Goal: Book appointment/travel/reservation

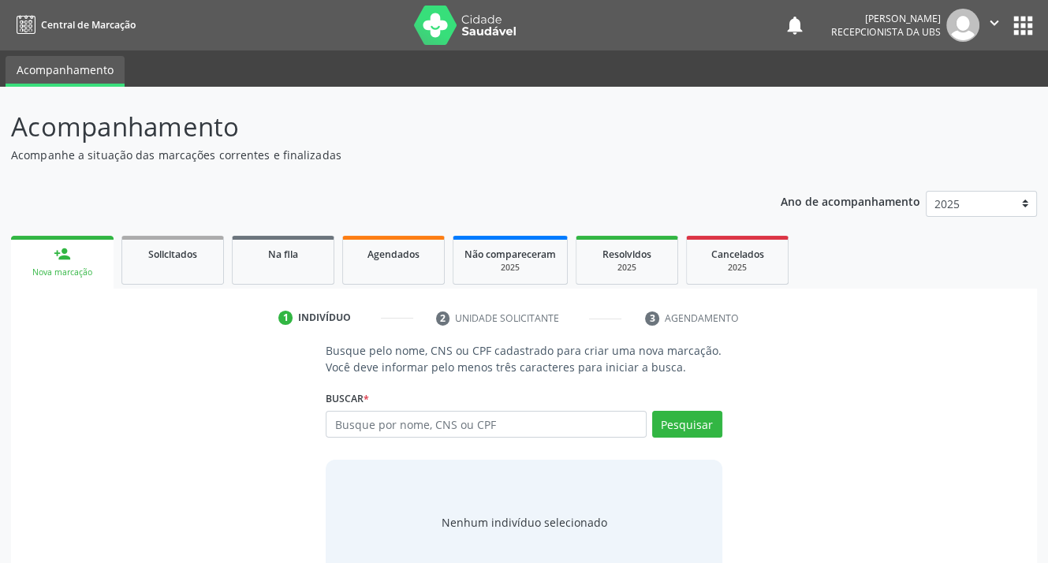
click at [398, 419] on input "text" at bounding box center [486, 424] width 320 height 27
type input "701806291038272"
click at [692, 428] on button "Pesquisar" at bounding box center [687, 424] width 70 height 27
type input "701806291038272"
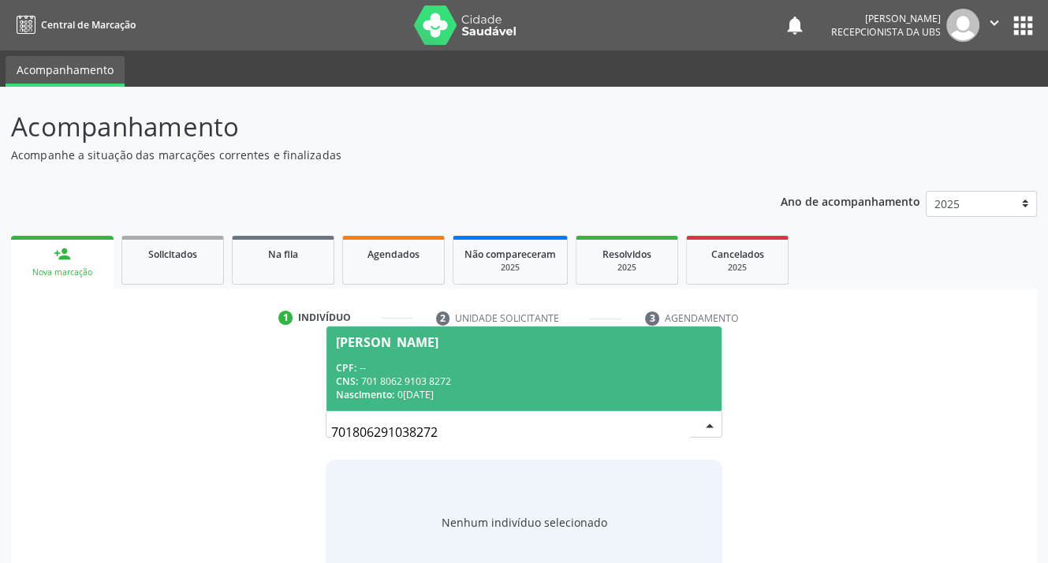
click at [402, 367] on div "CPF: --" at bounding box center [523, 367] width 375 height 13
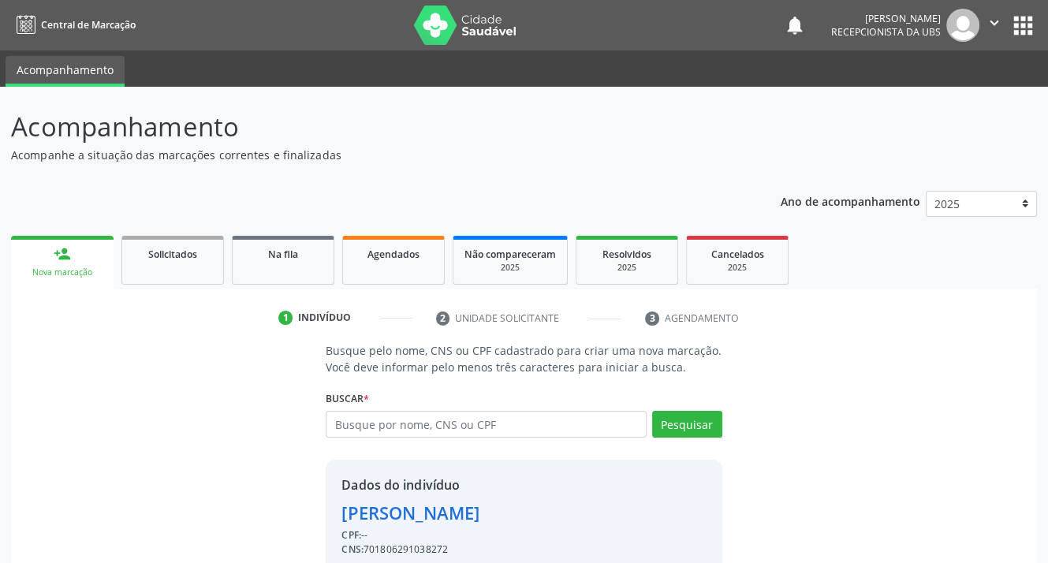
scroll to position [69, 0]
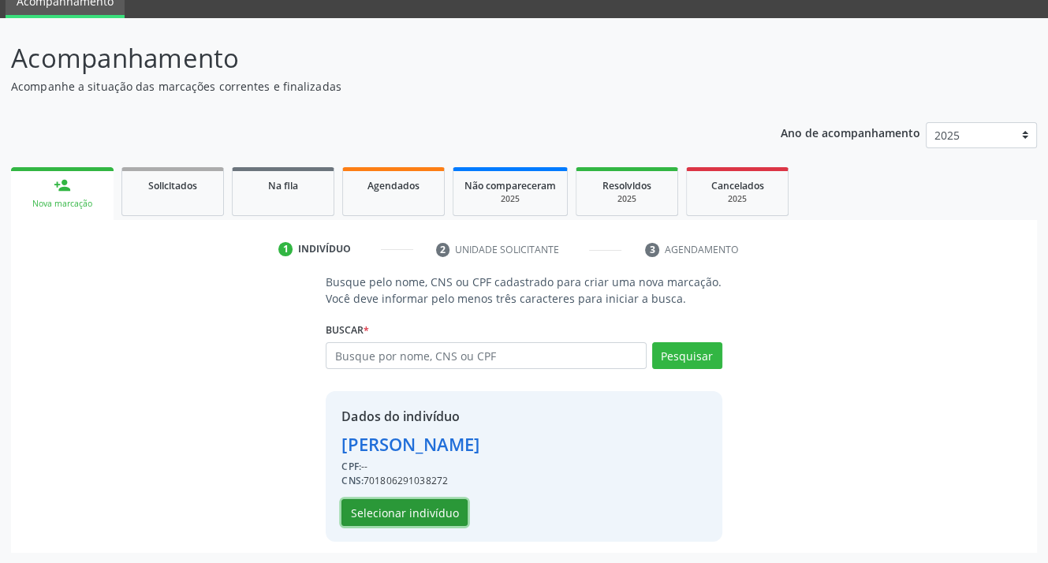
click at [405, 513] on button "Selecionar indivíduo" at bounding box center [405, 512] width 126 height 27
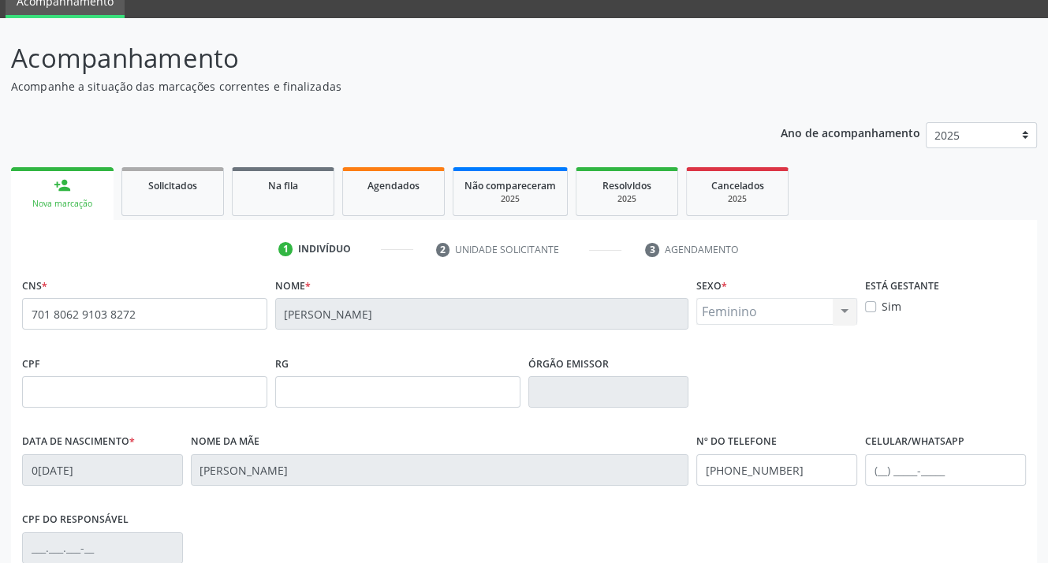
scroll to position [292, 0]
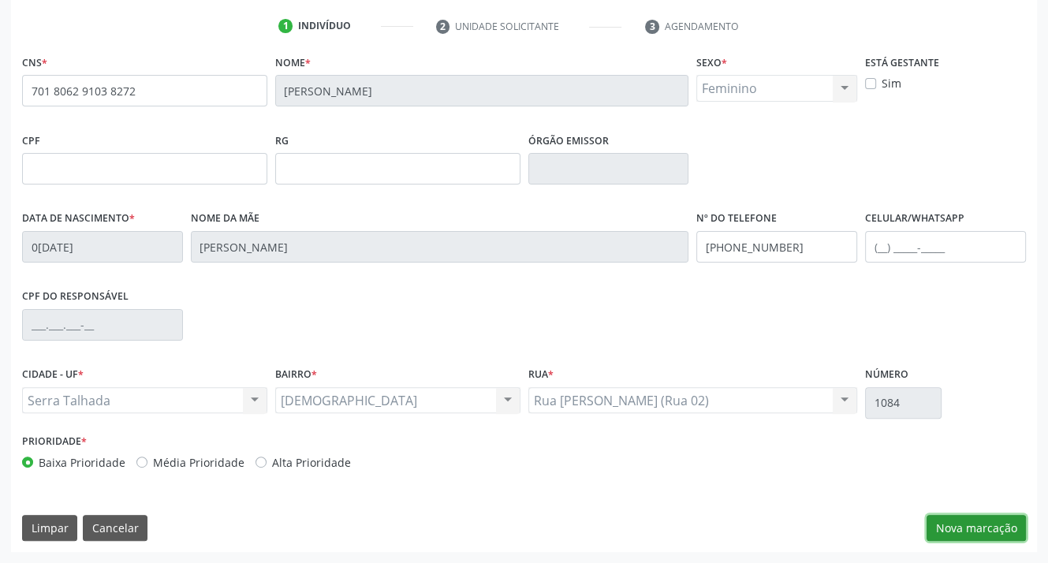
click at [957, 531] on button "Nova marcação" at bounding box center [976, 528] width 99 height 27
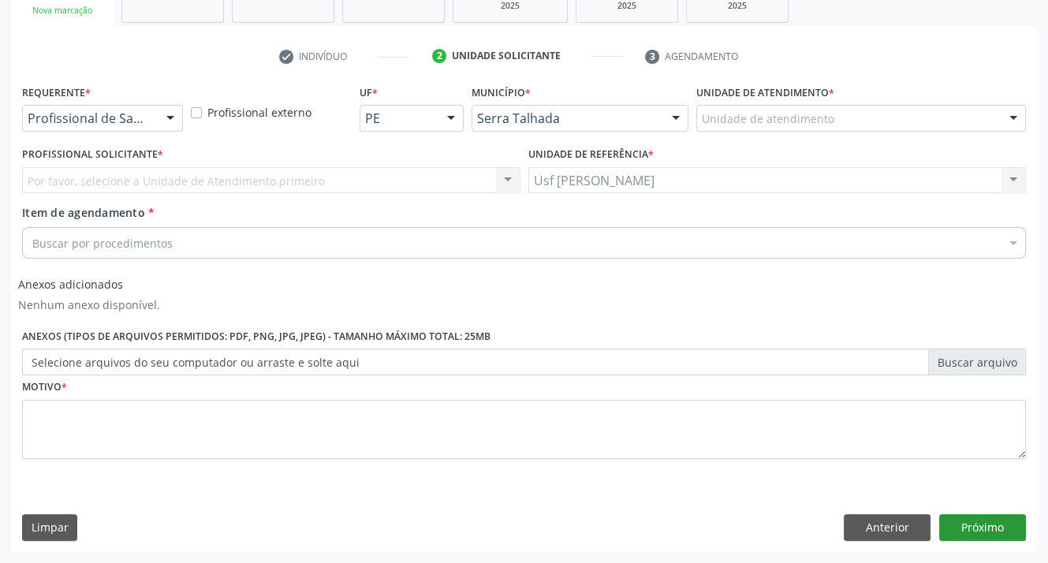
scroll to position [261, 0]
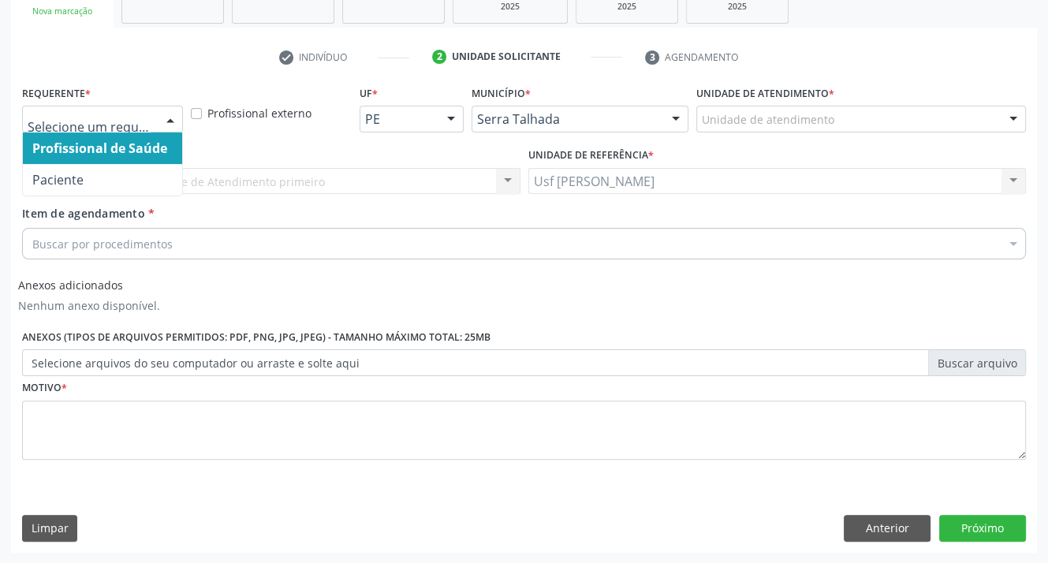
click at [170, 120] on div at bounding box center [171, 119] width 24 height 27
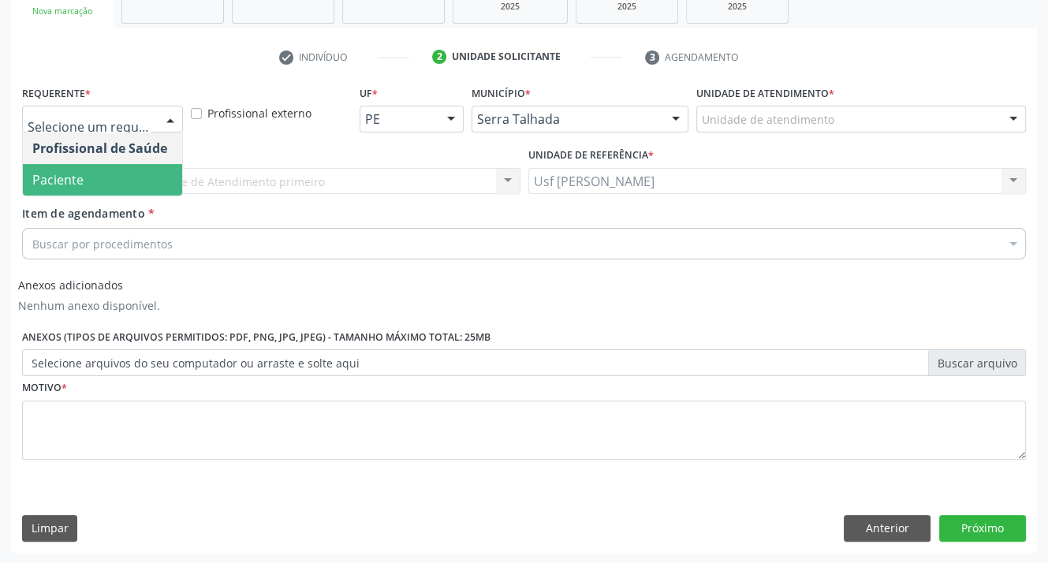
click at [127, 180] on span "Paciente" at bounding box center [102, 180] width 159 height 32
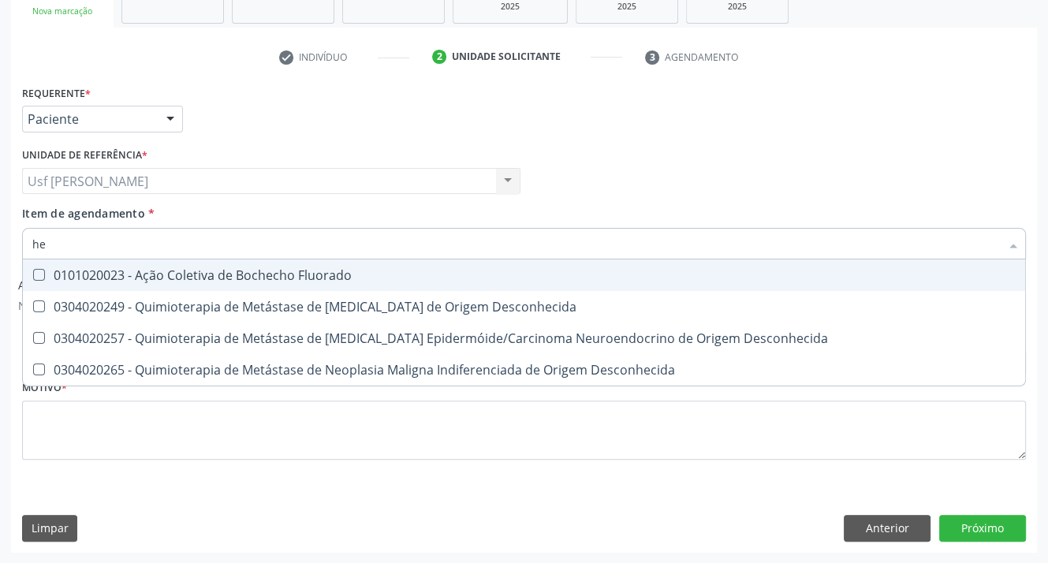
type input "h"
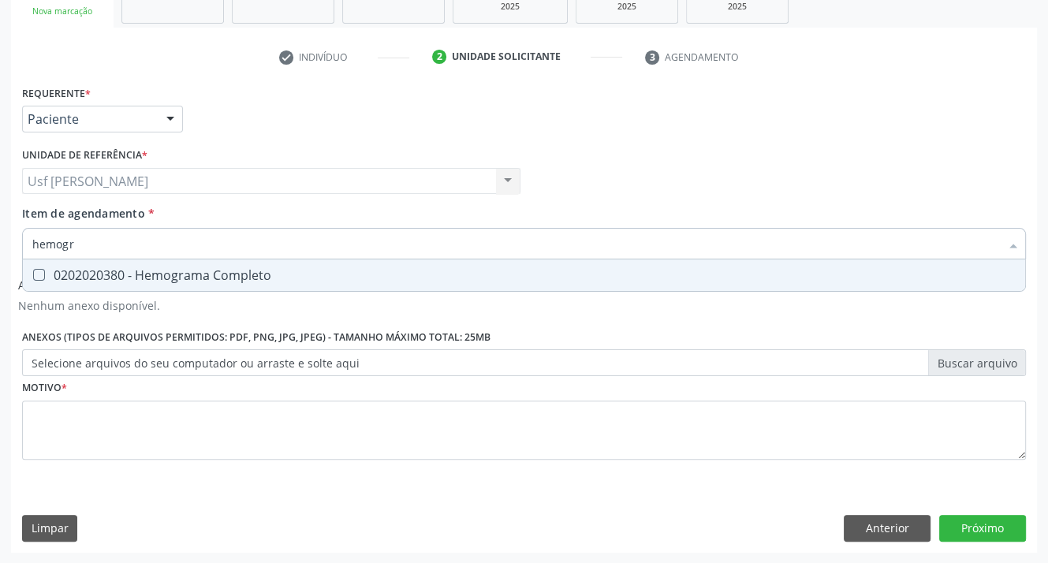
type input "hemogra"
click at [43, 278] on Completo at bounding box center [39, 275] width 12 height 12
click at [33, 278] on Completo "checkbox" at bounding box center [28, 275] width 10 height 10
checkbox Completo "true"
type input "hemog"
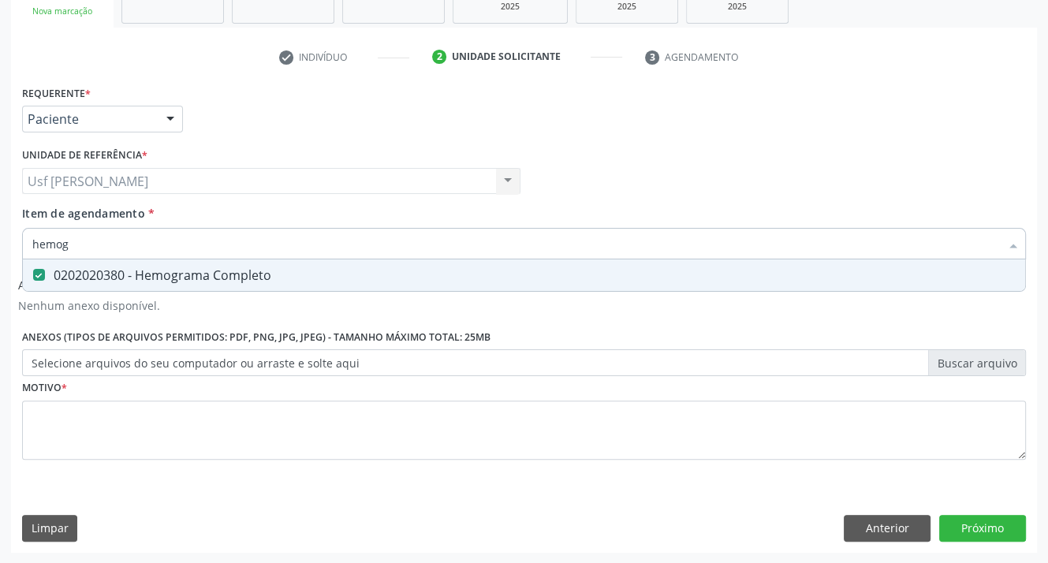
checkbox Completo "false"
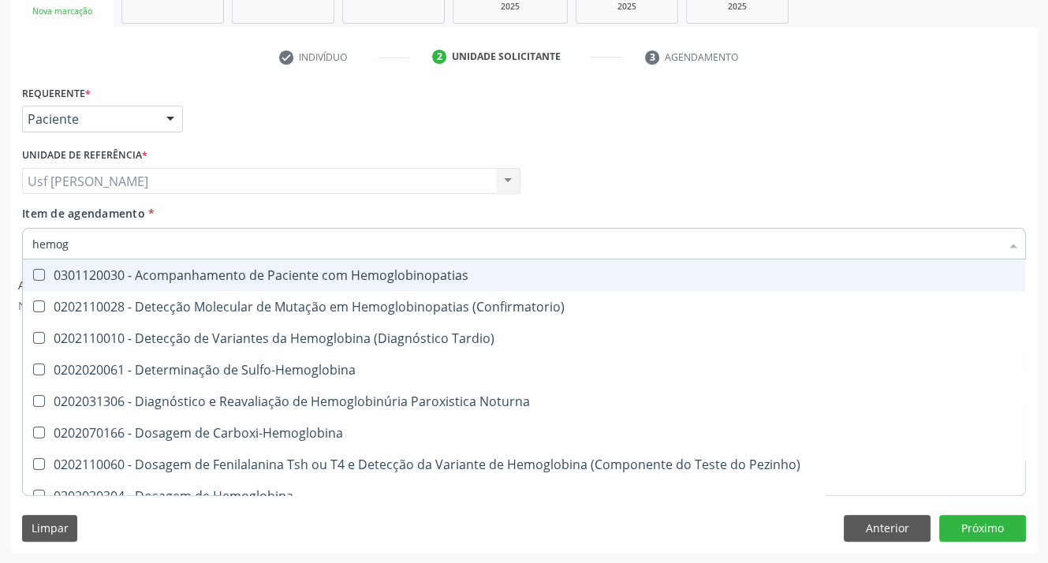
type input "hemo"
checkbox Completo "false"
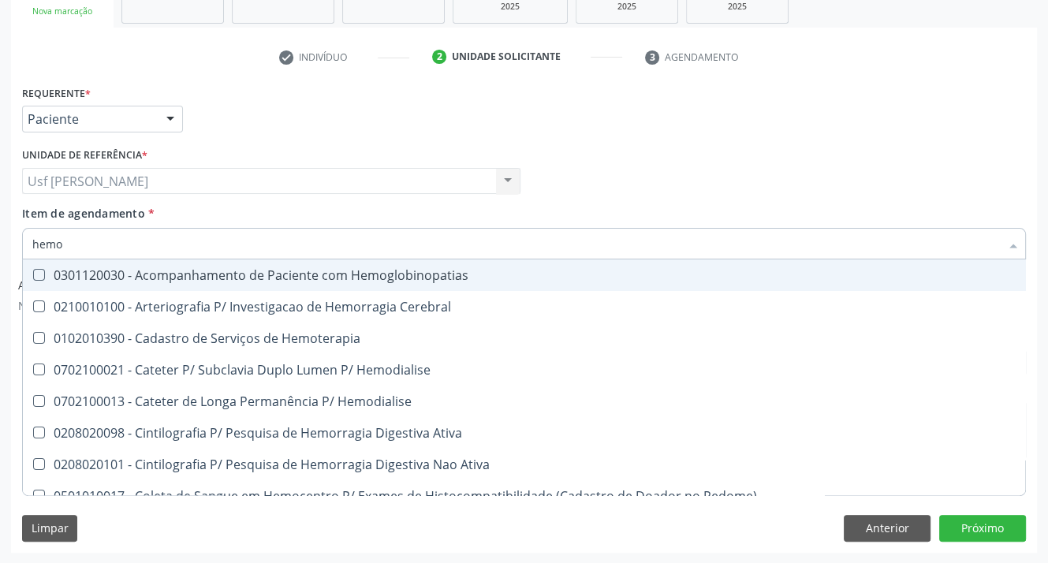
type input "hem"
checkbox Completo "false"
checkbox Elástica "true"
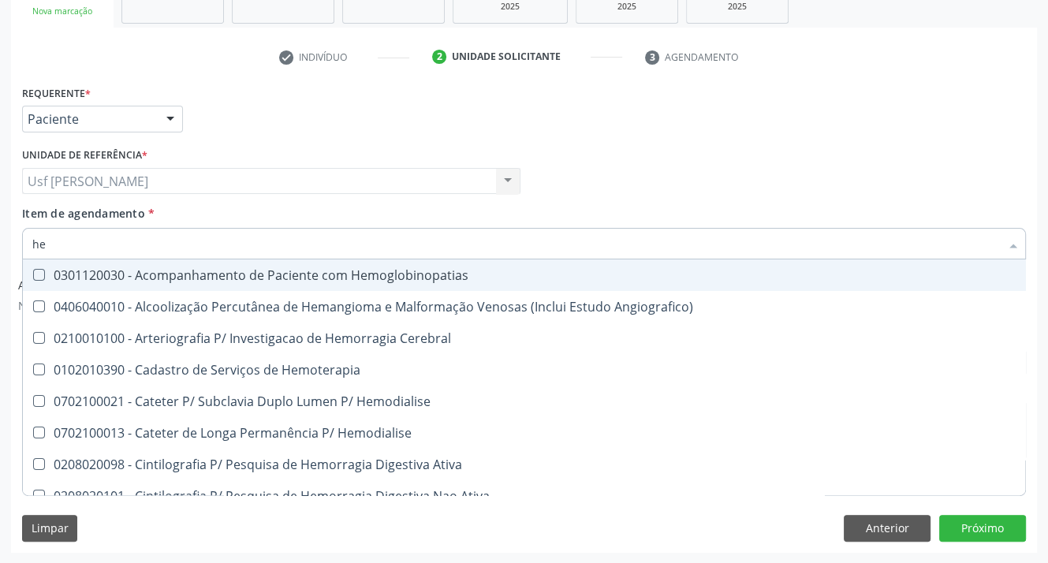
type input "h"
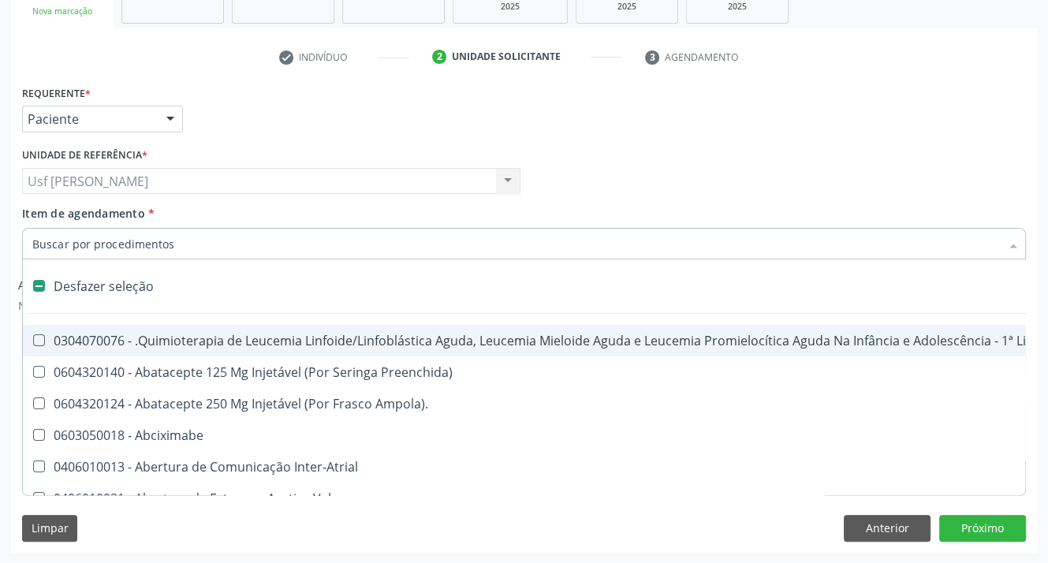
checkbox Pâncreas "false"
checkbox Quadril "false"
type input "020"
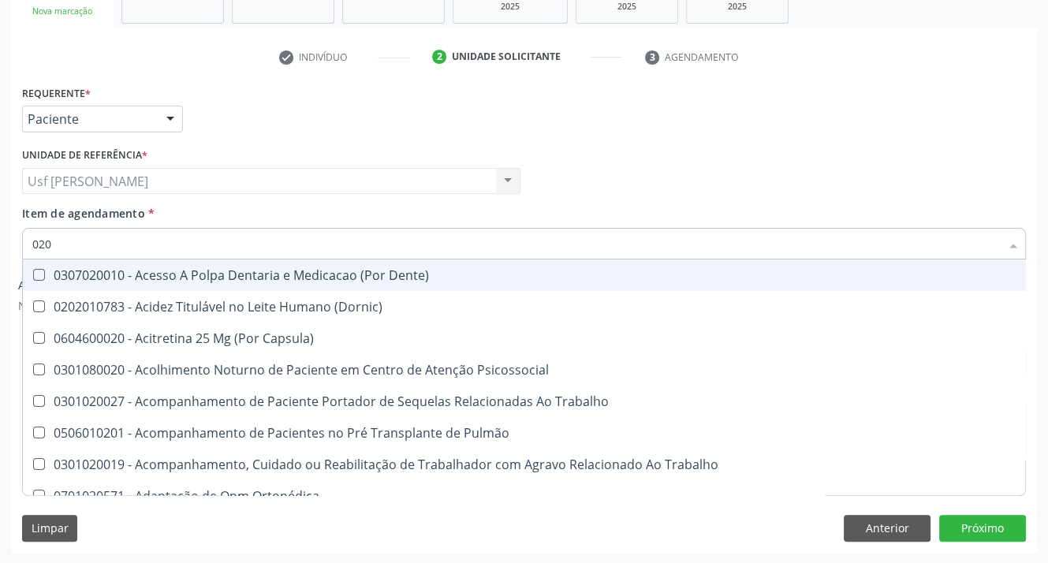
checkbox Completo "true"
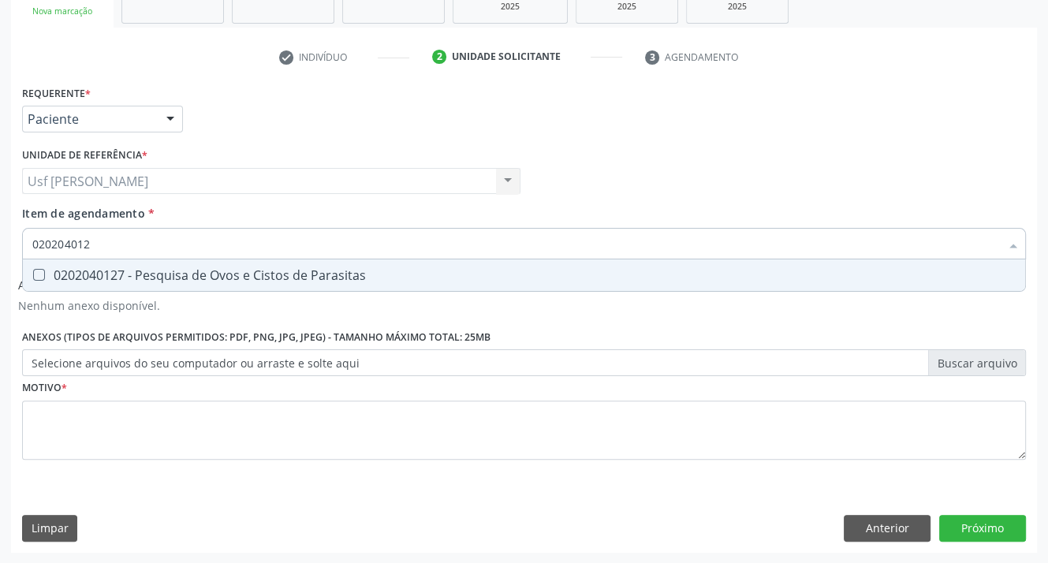
type input "0202040127"
click at [33, 274] on Parasitas at bounding box center [39, 275] width 12 height 12
click at [32, 274] on Parasitas "checkbox" at bounding box center [28, 275] width 10 height 10
checkbox Parasitas "true"
type input "02020401"
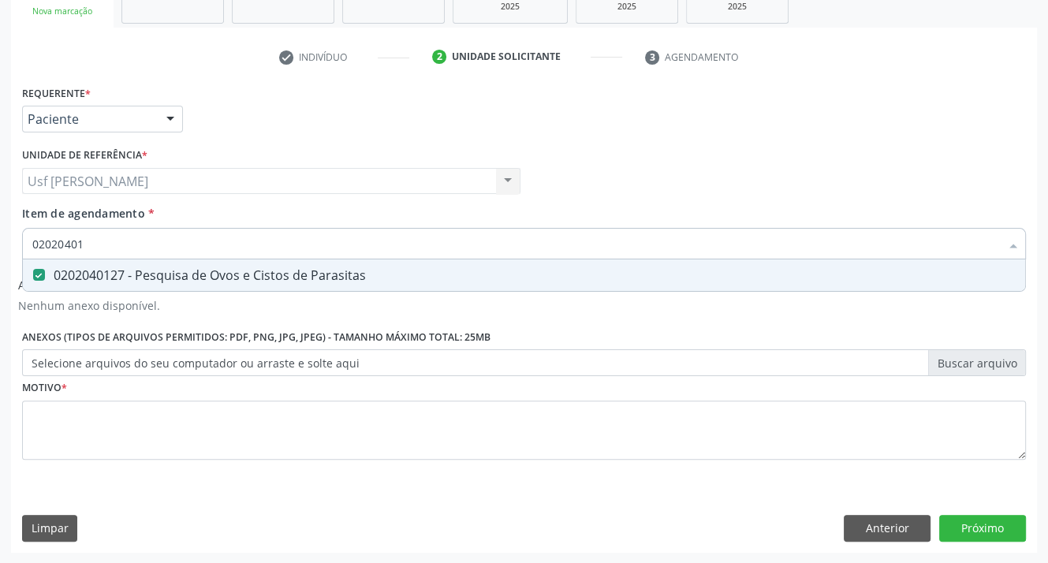
checkbox Parasitas "false"
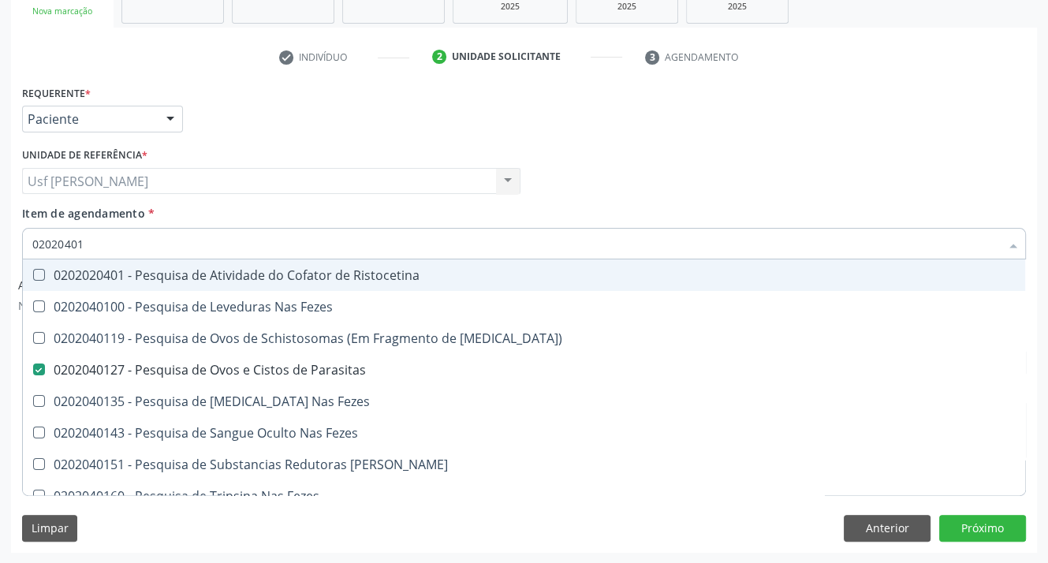
type input "0202040"
checkbox Parasitas "false"
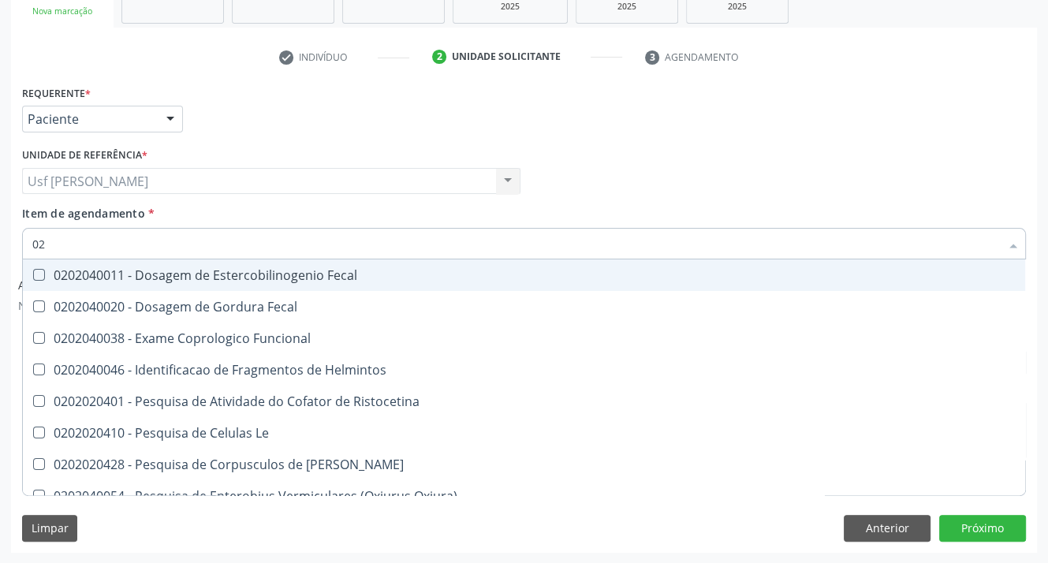
type input "0"
checkbox Parasitas "false"
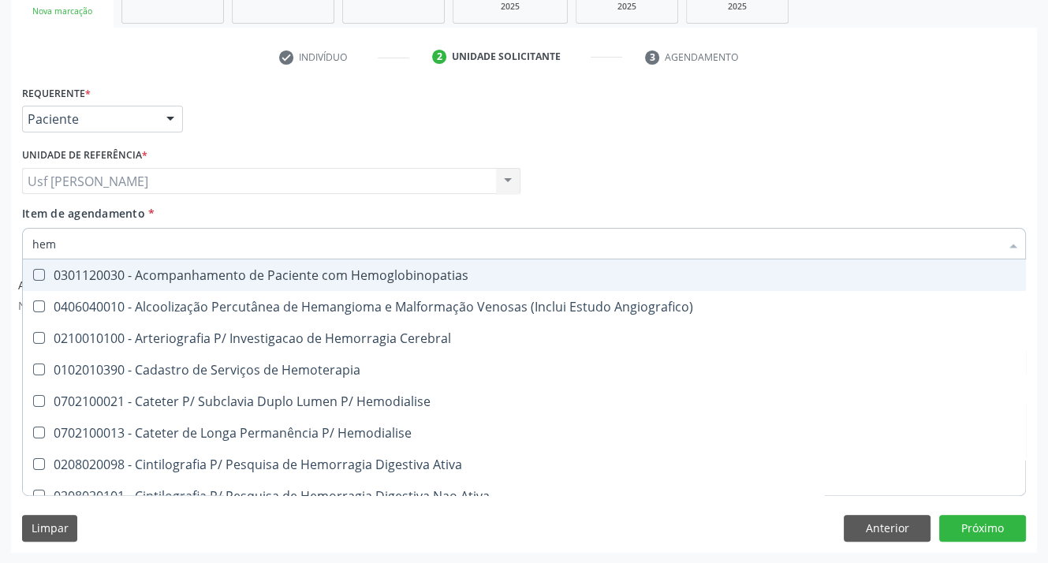
type input "hemo"
checkbox Retro-Retal "true"
checkbox Completo "false"
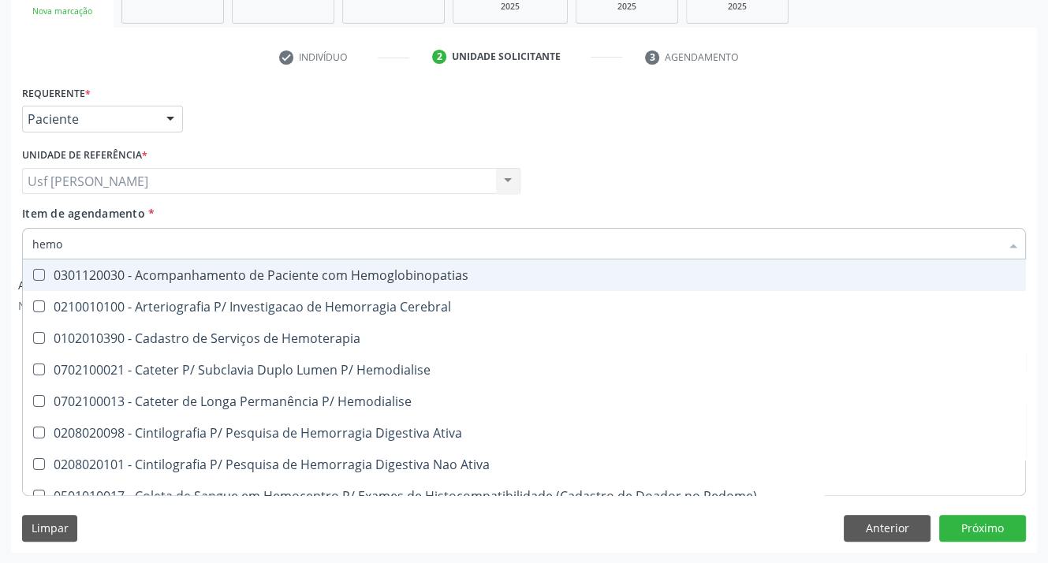
type input "hemog"
checkbox Carboxi-Hemoglobina "true"
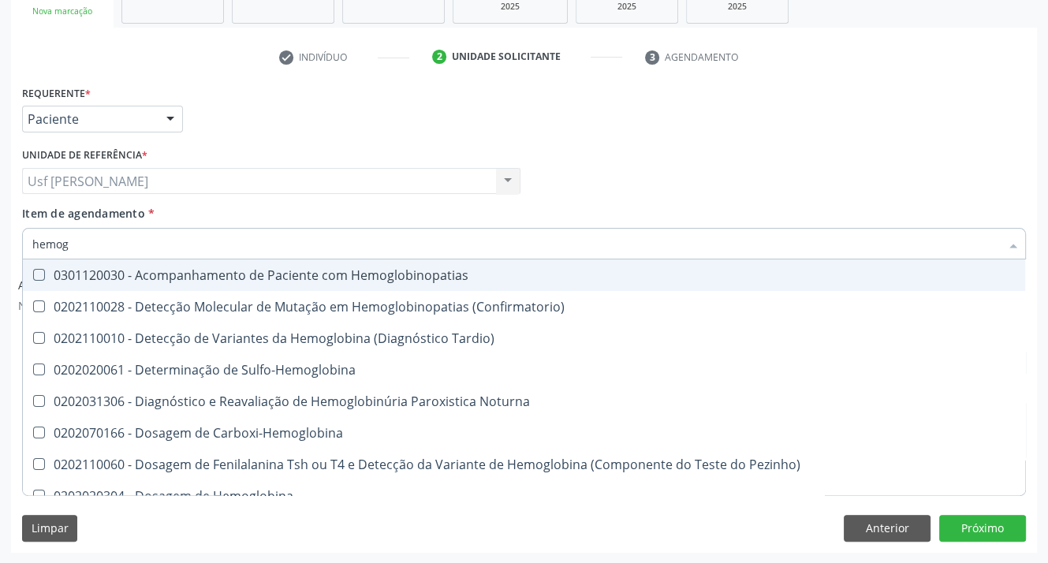
type input "hemogl"
checkbox S "false"
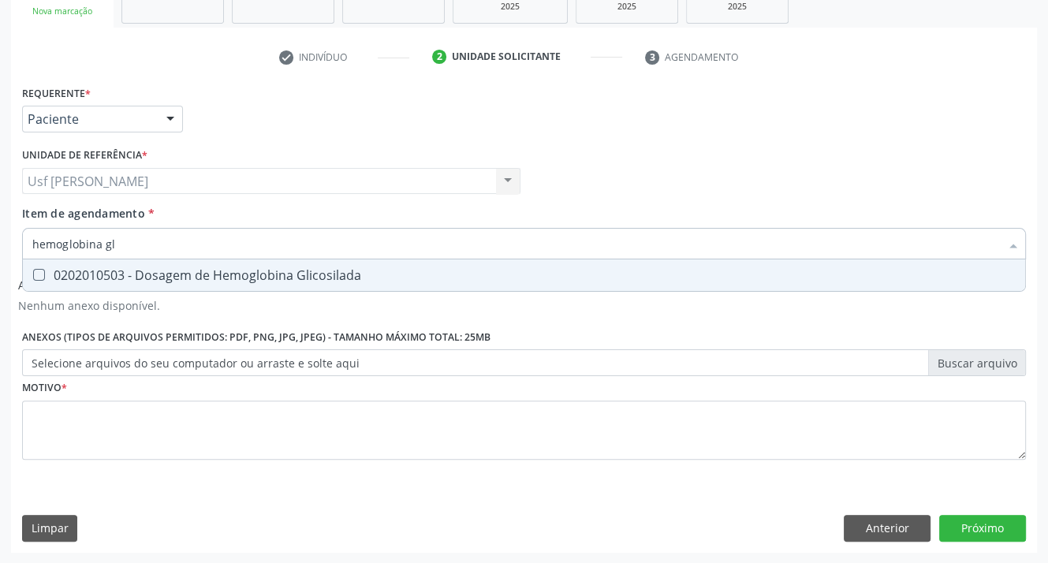
type input "hemoglobina gli"
click at [39, 275] on Glicosilada at bounding box center [39, 275] width 12 height 12
click at [33, 275] on Glicosilada "checkbox" at bounding box center [28, 275] width 10 height 10
checkbox Glicosilada "true"
type input "hemoglobina"
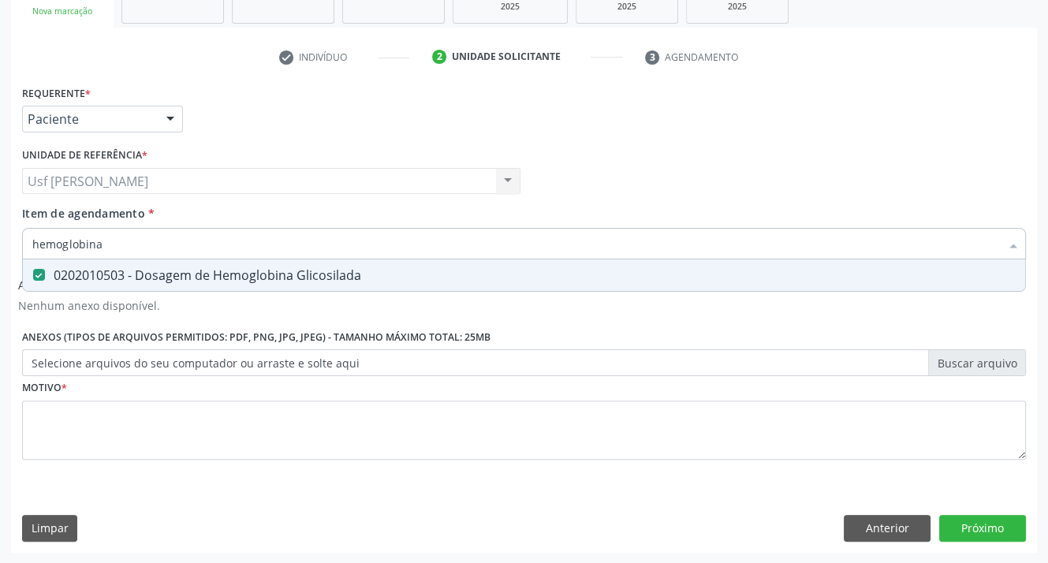
checkbox Glicosilada "false"
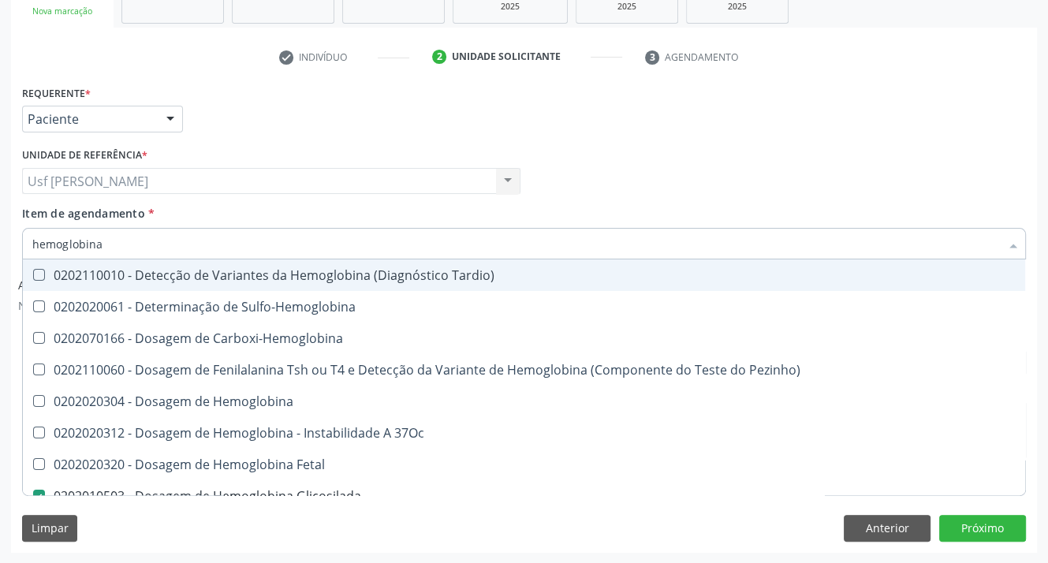
type input "hemoglobin"
checkbox Glicosilada "false"
checkbox Hematocrito\) "true"
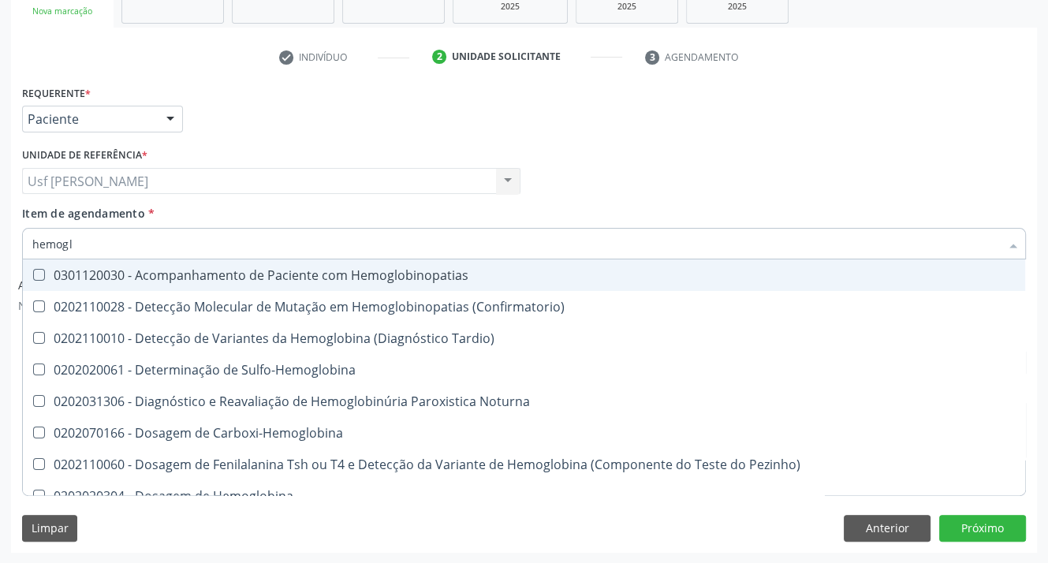
type input "hemog"
checkbox S "true"
type input "hemo"
checkbox Glicosilada "false"
checkbox Completo "false"
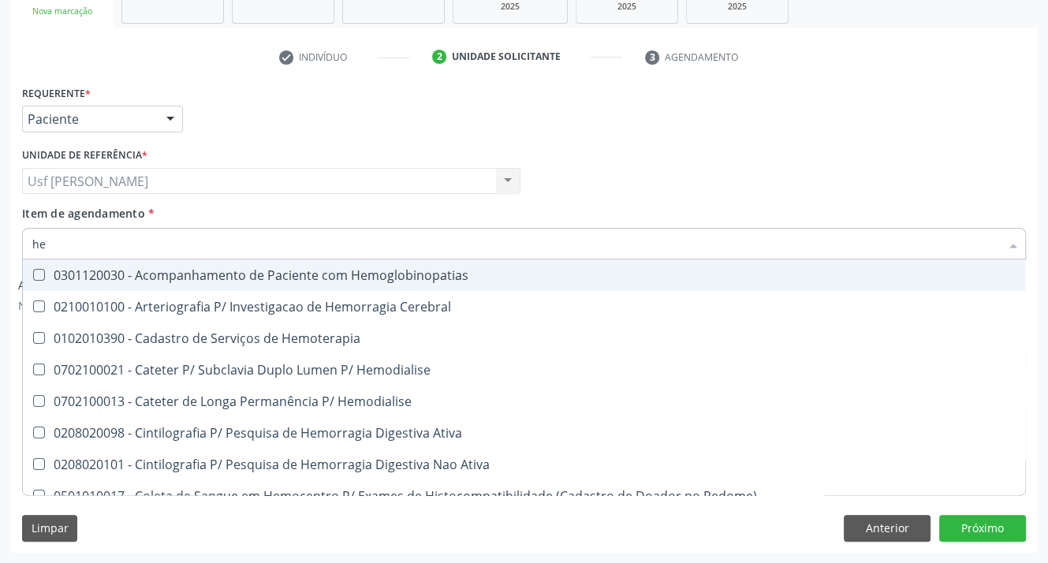
type input "h"
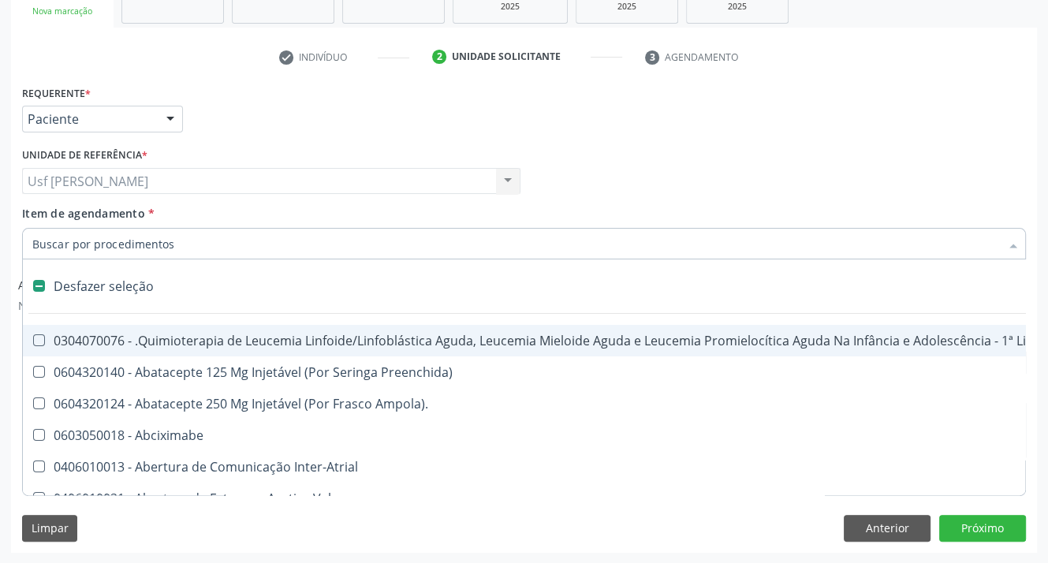
checkbox Lei "false"
checkbox Trabalho "false"
checkbox Aparentado "false"
checkbox Cística "false"
checkbox Pâncreas "false"
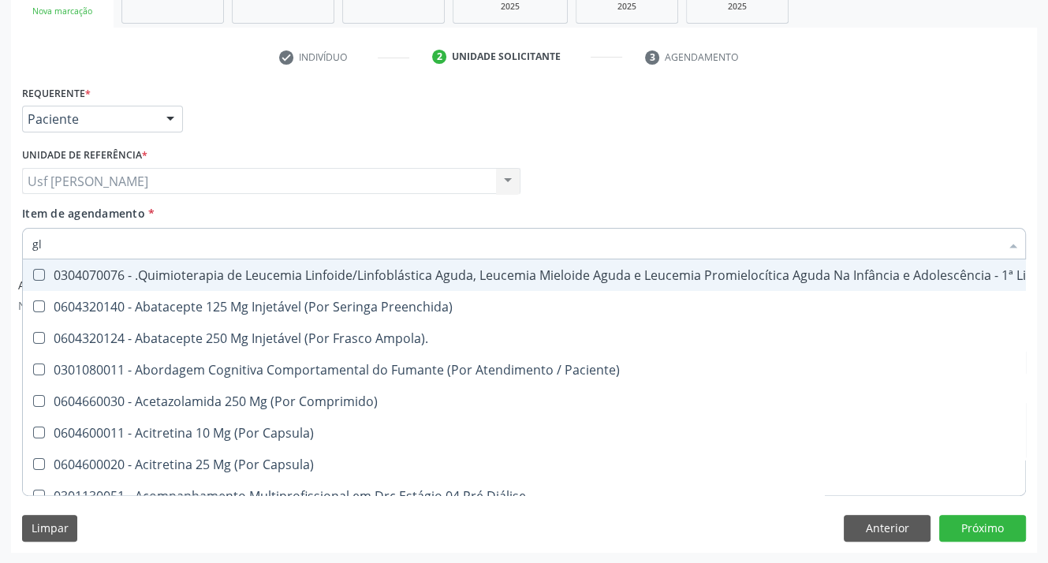
type input "gli"
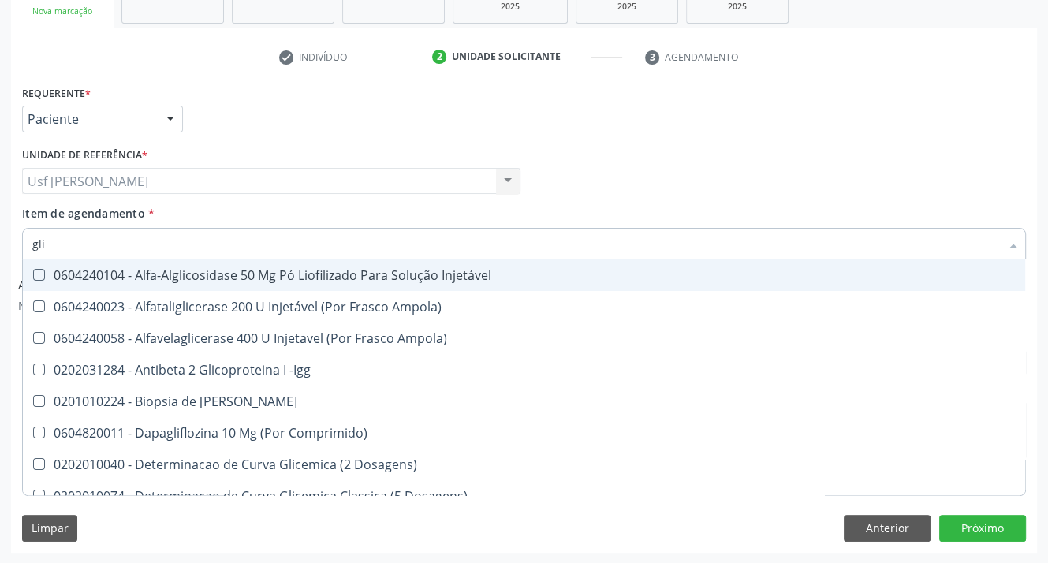
checkbox Glicosilada "true"
type input "glic"
checkbox Glicose "true"
checkbox Glicosilada "false"
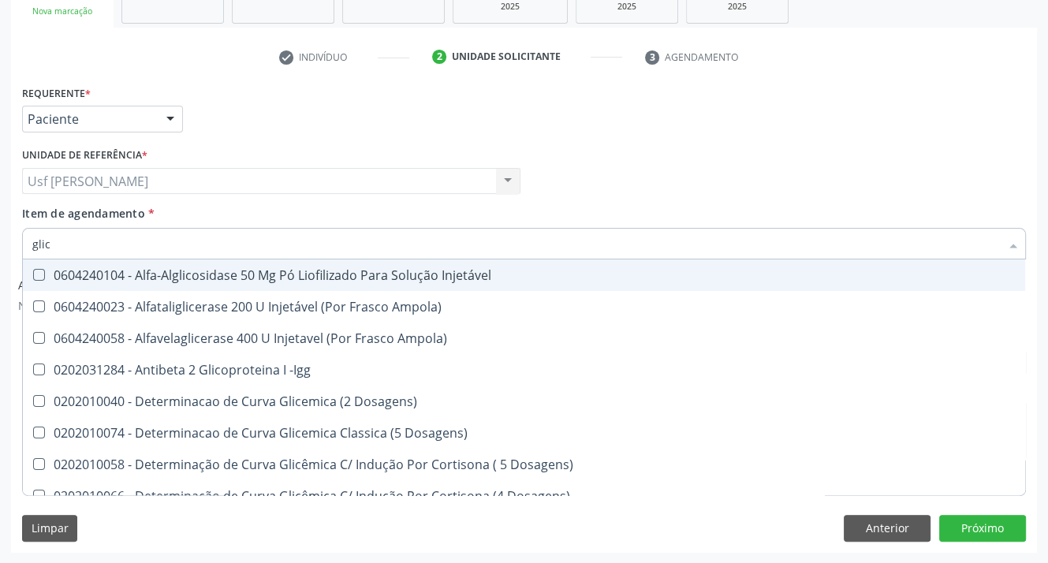
type input "glico"
checkbox Acida "true"
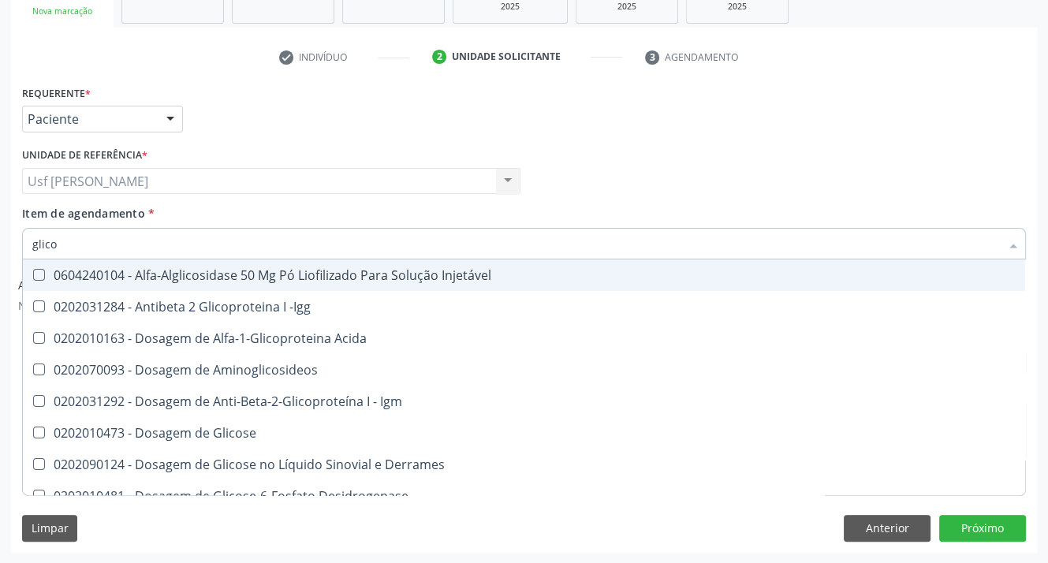
type input "glicos"
checkbox Glicose "true"
checkbox Glicosilada "false"
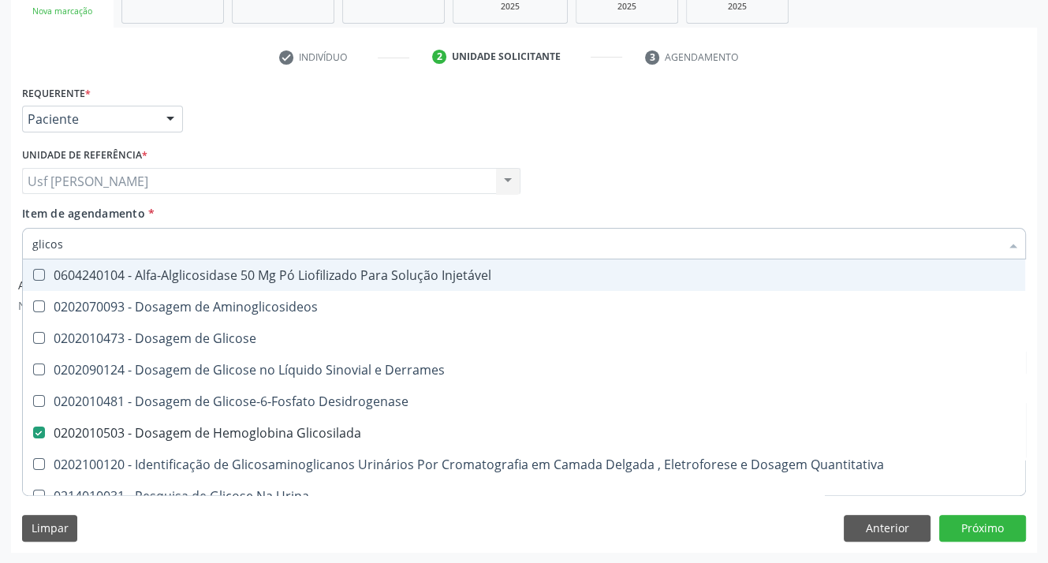
type input "glicose"
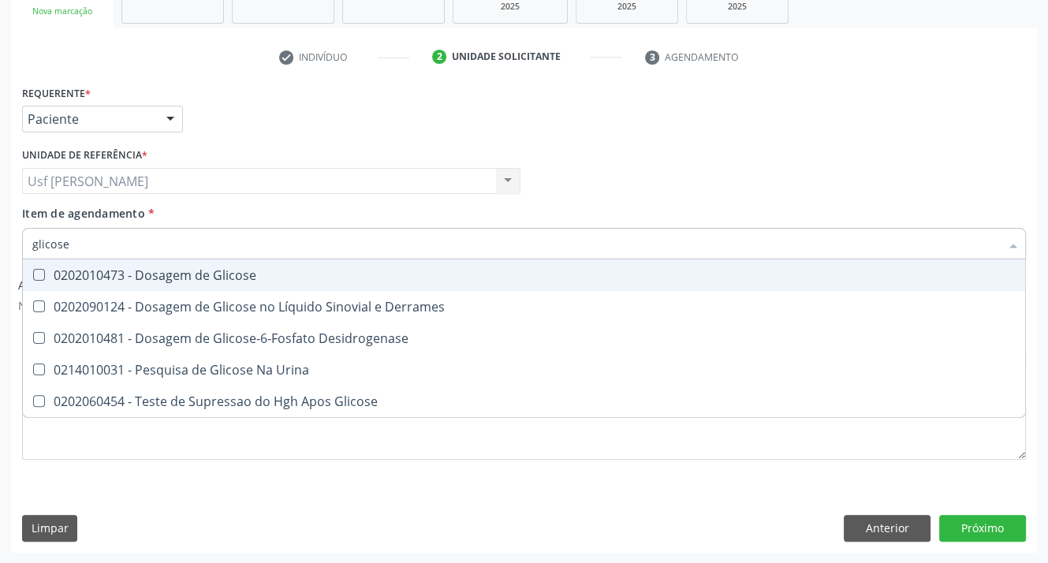
click at [39, 274] on Glicose at bounding box center [39, 275] width 12 height 12
click at [33, 274] on Glicose "checkbox" at bounding box center [28, 275] width 10 height 10
checkbox Glicose "true"
type input "glicos"
checkbox Glicose "false"
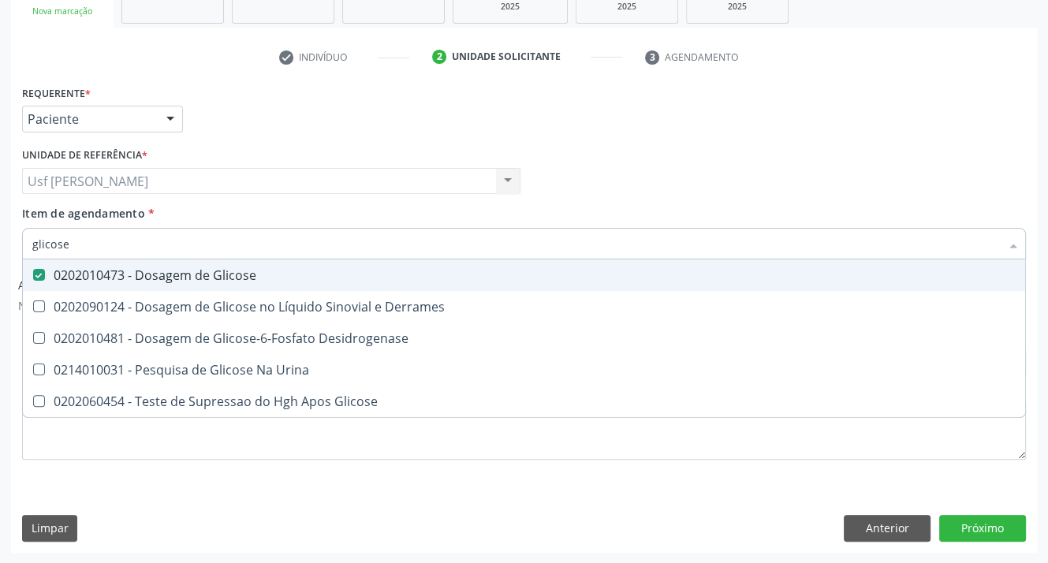
checkbox Desidrogenase "true"
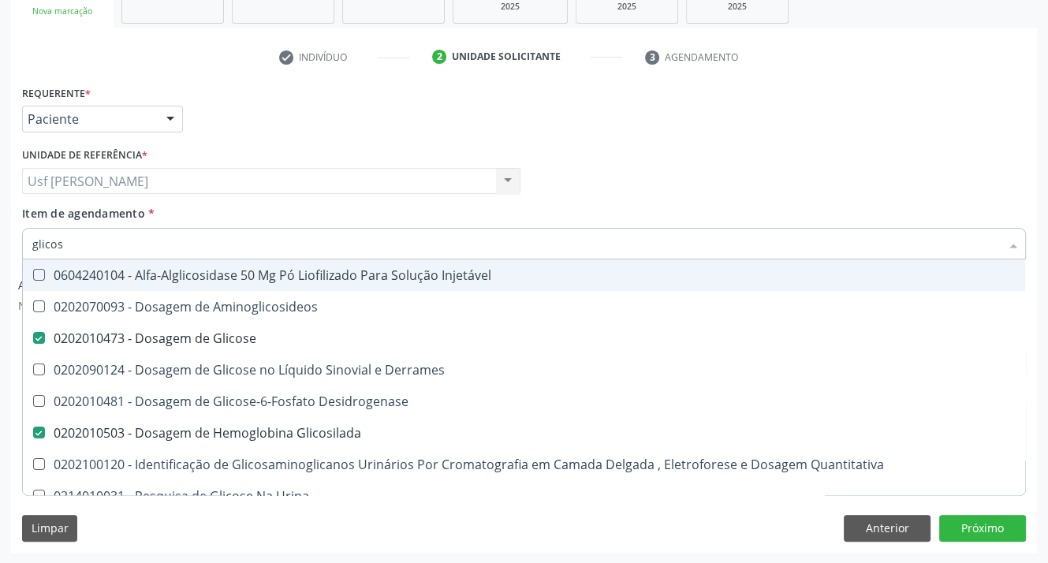
type input "glico"
checkbox Glicose "false"
checkbox Glicose "true"
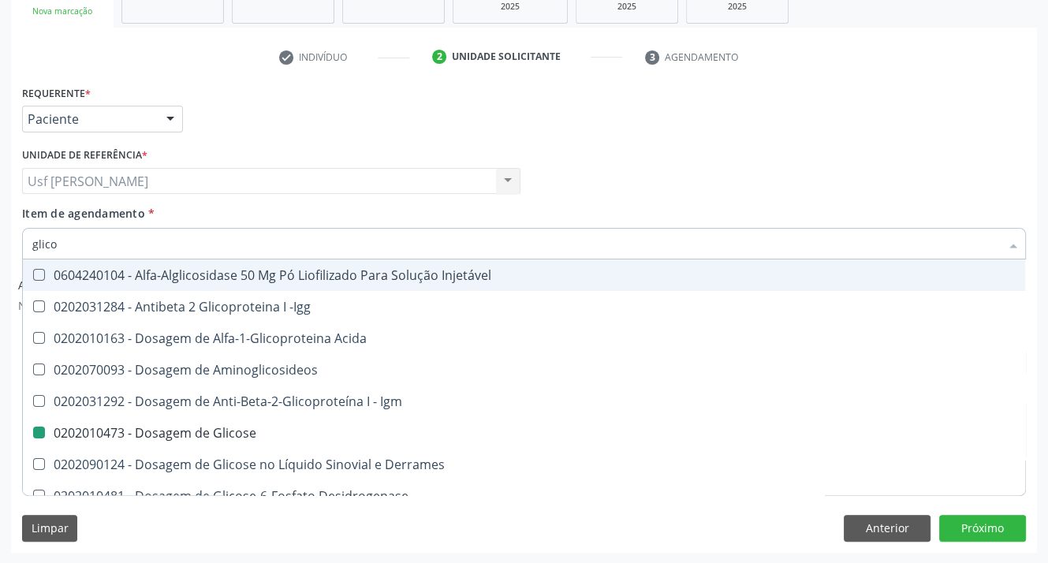
type input "glic"
checkbox Glicose "false"
checkbox Glicosilada "false"
checkbox Glicose "true"
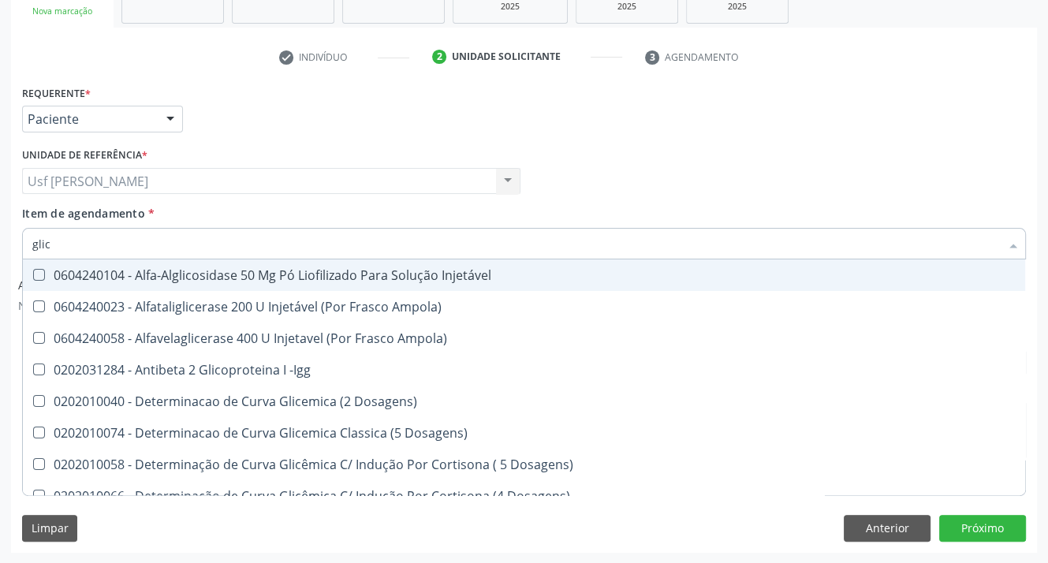
type input "gli"
checkbox Glicose "false"
checkbox Quantitativa "true"
type input "g"
checkbox Glicosilada "false"
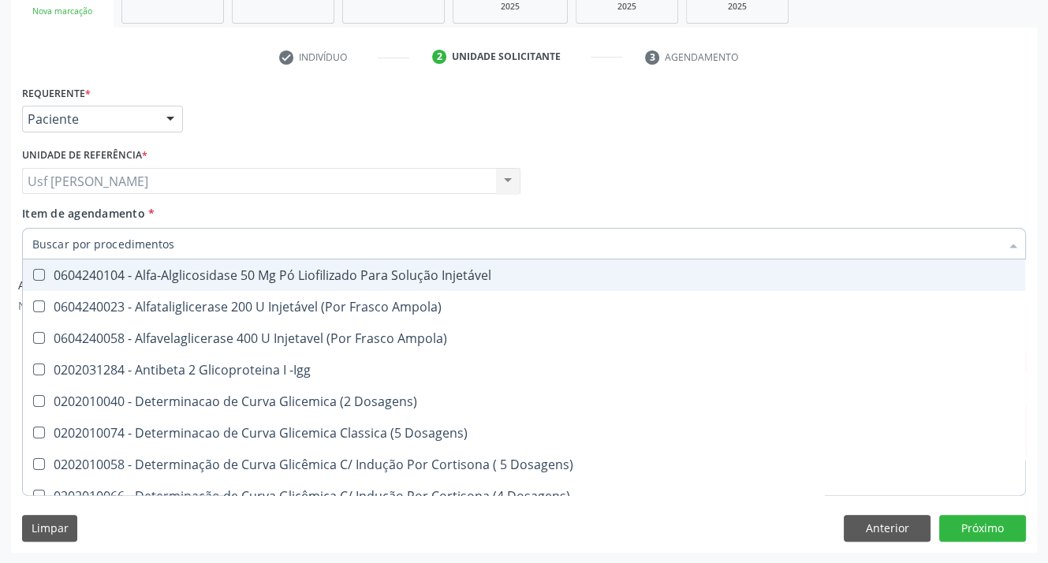
checkbox Quantitativa "false"
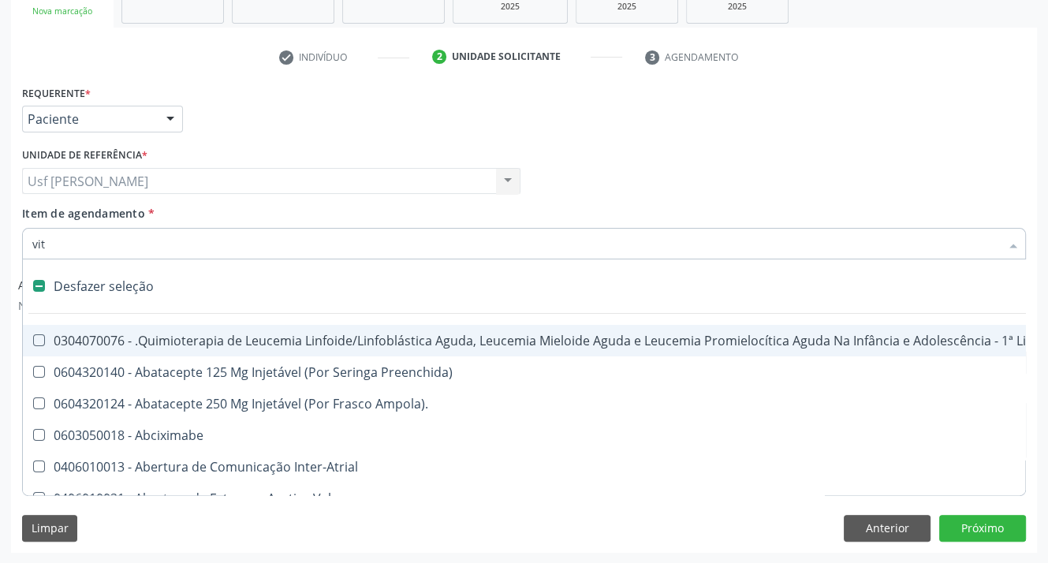
type input "vita"
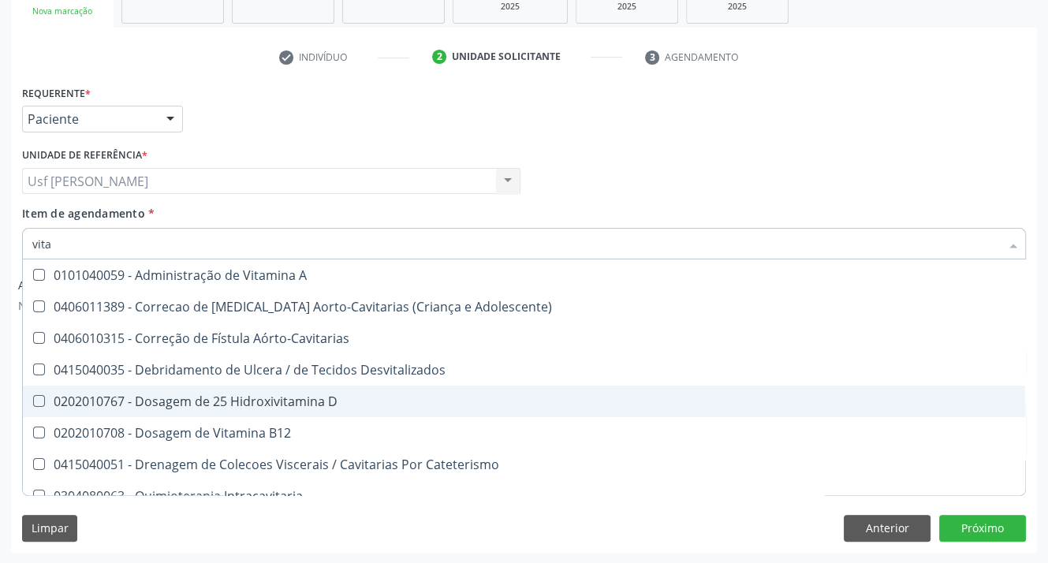
click at [35, 400] on D at bounding box center [39, 401] width 12 height 12
click at [33, 400] on D "checkbox" at bounding box center [28, 401] width 10 height 10
checkbox D "true"
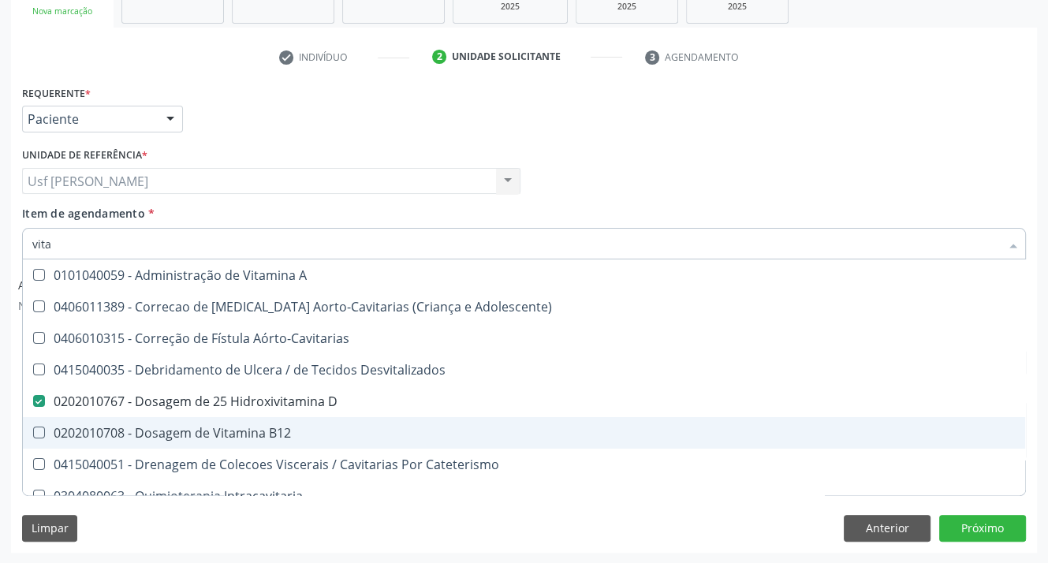
click at [36, 435] on B12 at bounding box center [39, 433] width 12 height 12
click at [33, 435] on B12 "checkbox" at bounding box center [28, 433] width 10 height 10
checkbox B12 "true"
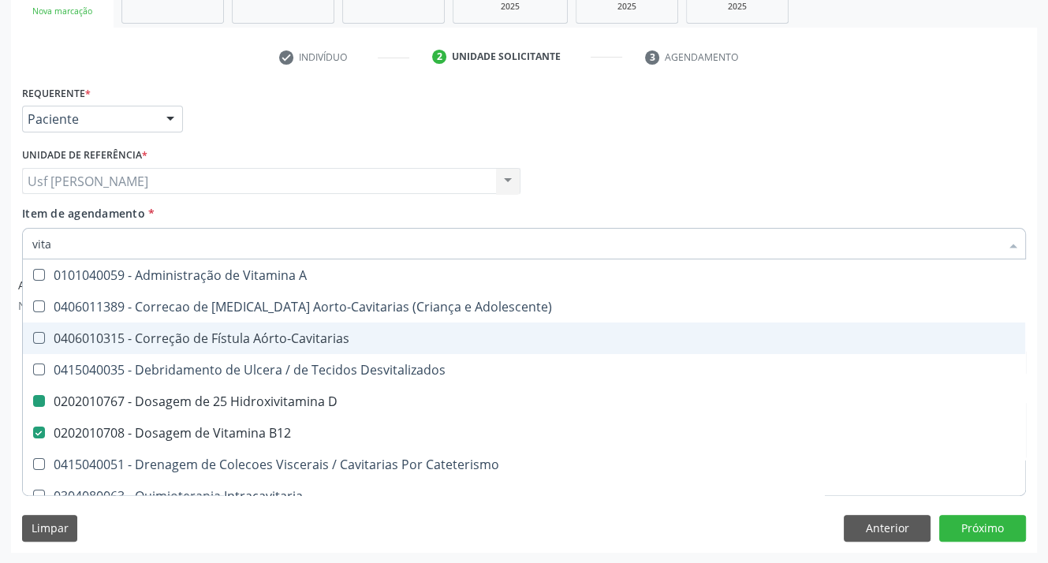
type input "vit"
checkbox D "false"
checkbox Cateterismo "true"
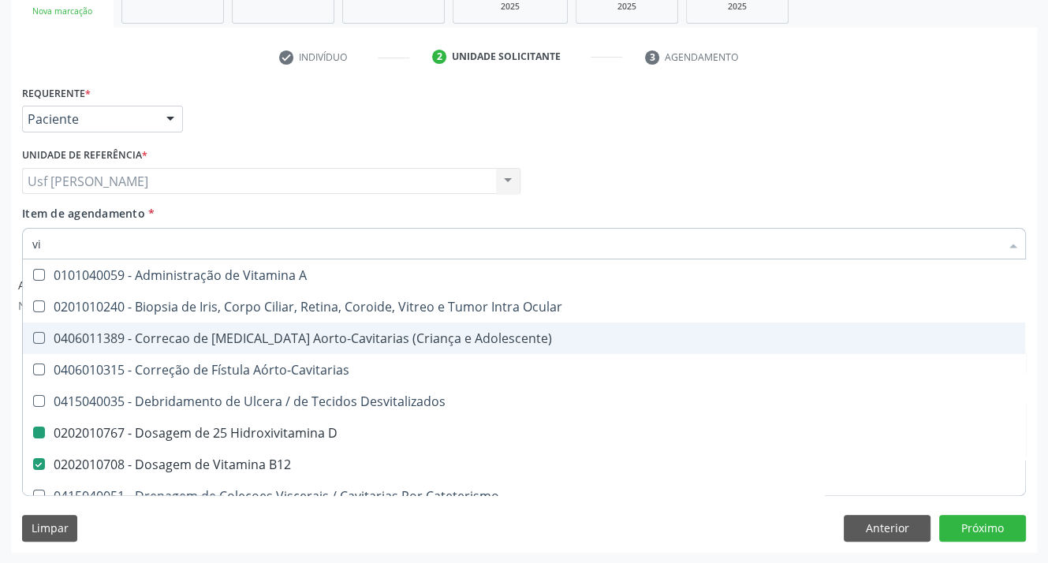
type input "v"
checkbox D "false"
checkbox B12 "false"
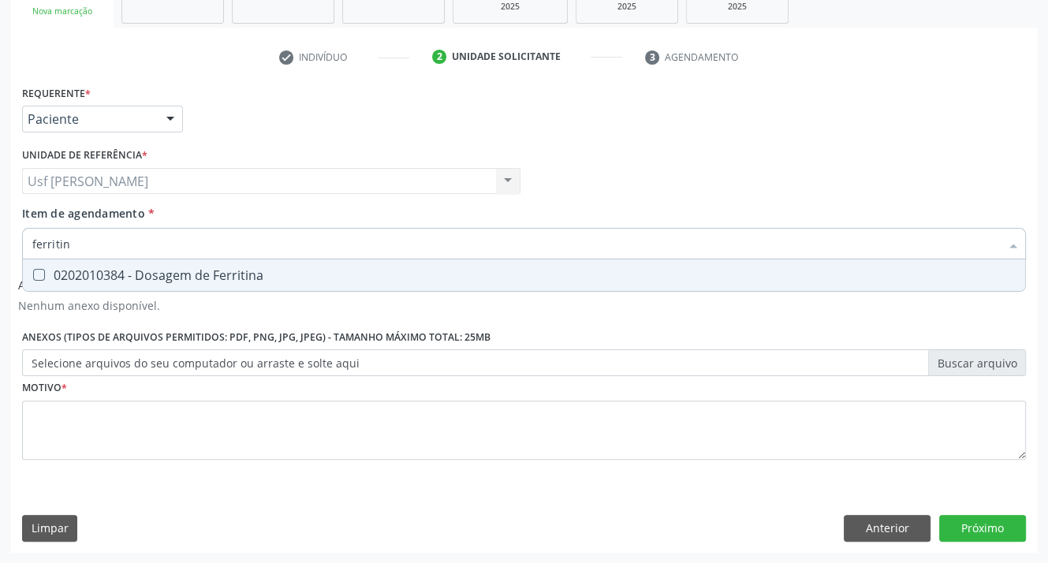
type input "ferritina"
click at [36, 278] on Ferritina at bounding box center [39, 275] width 12 height 12
click at [33, 278] on Ferritina "checkbox" at bounding box center [28, 275] width 10 height 10
checkbox Ferritina "true"
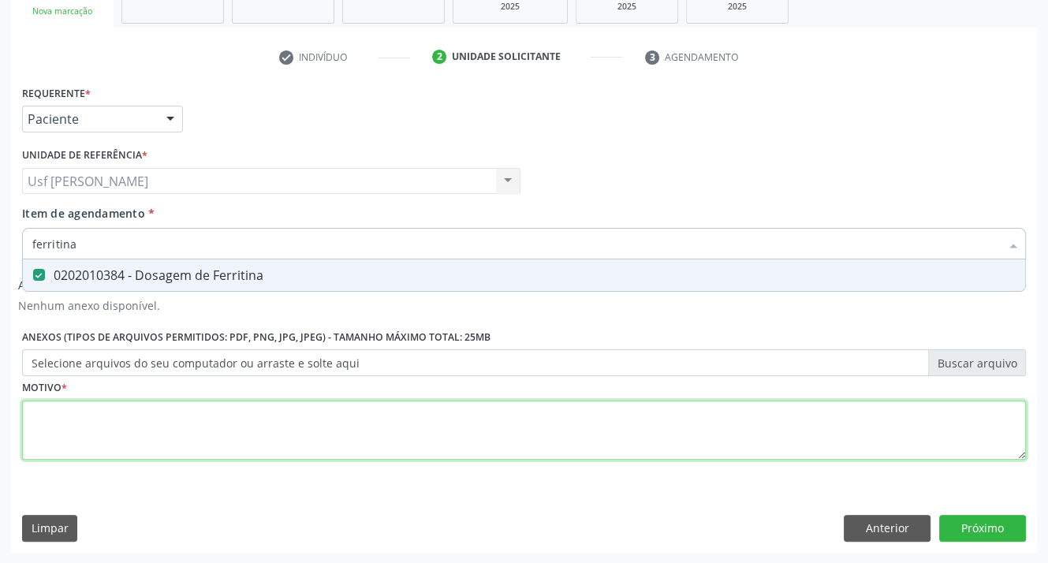
click at [99, 426] on div "Requerente * Paciente Profissional de Saúde Paciente Nenhum resultado encontrad…" at bounding box center [524, 281] width 1004 height 401
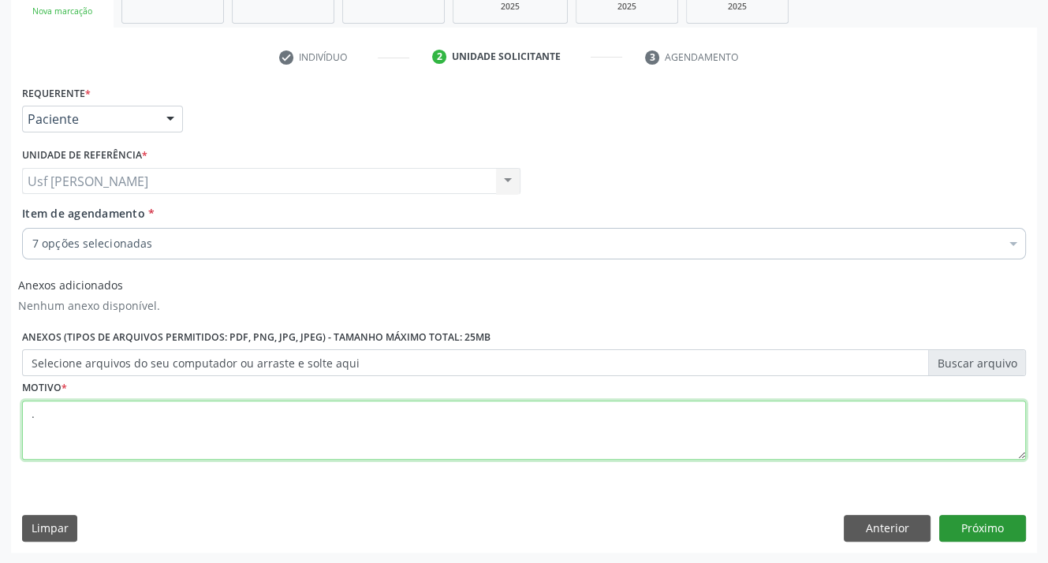
type textarea "."
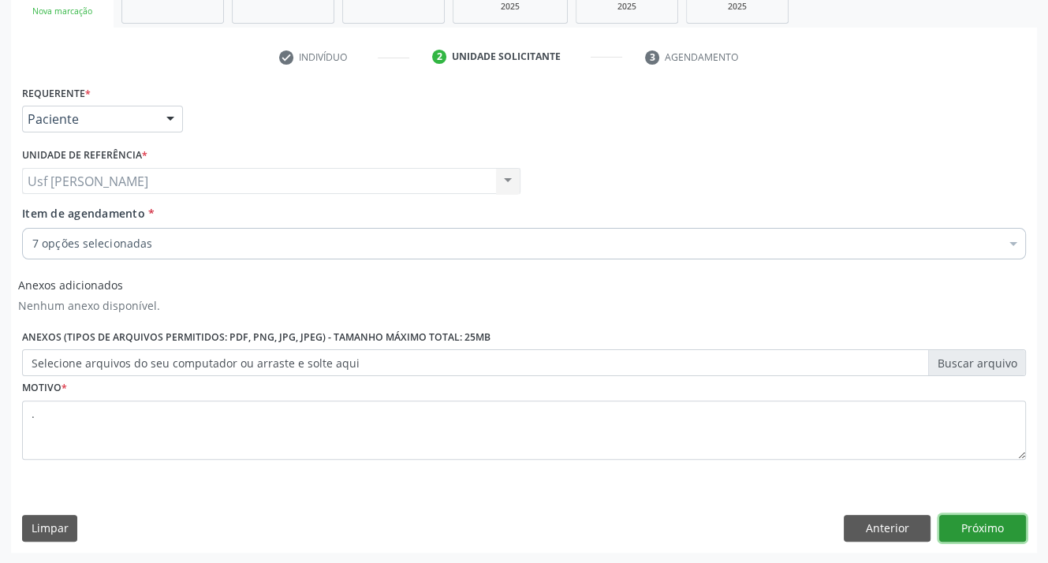
click at [976, 528] on button "Próximo" at bounding box center [982, 528] width 87 height 27
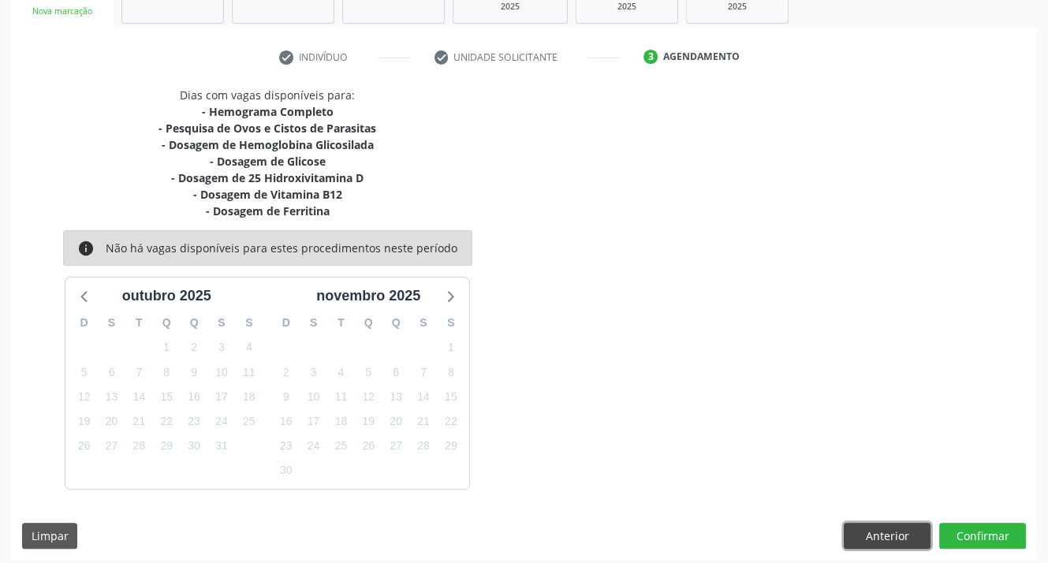
click at [858, 532] on button "Anterior" at bounding box center [887, 536] width 87 height 27
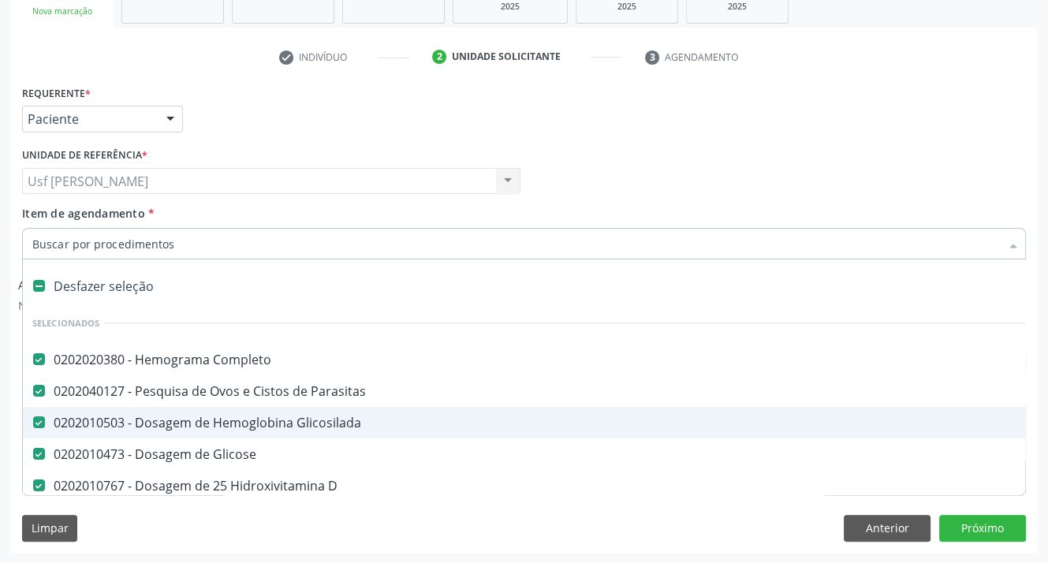
click at [223, 249] on input "Item de agendamento *" at bounding box center [516, 244] width 968 height 32
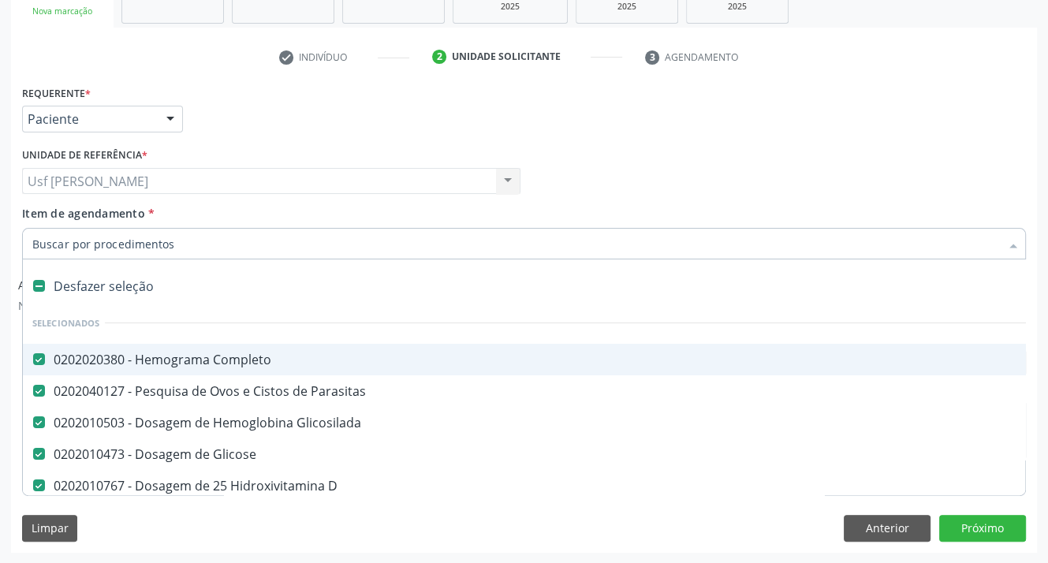
scroll to position [79, 0]
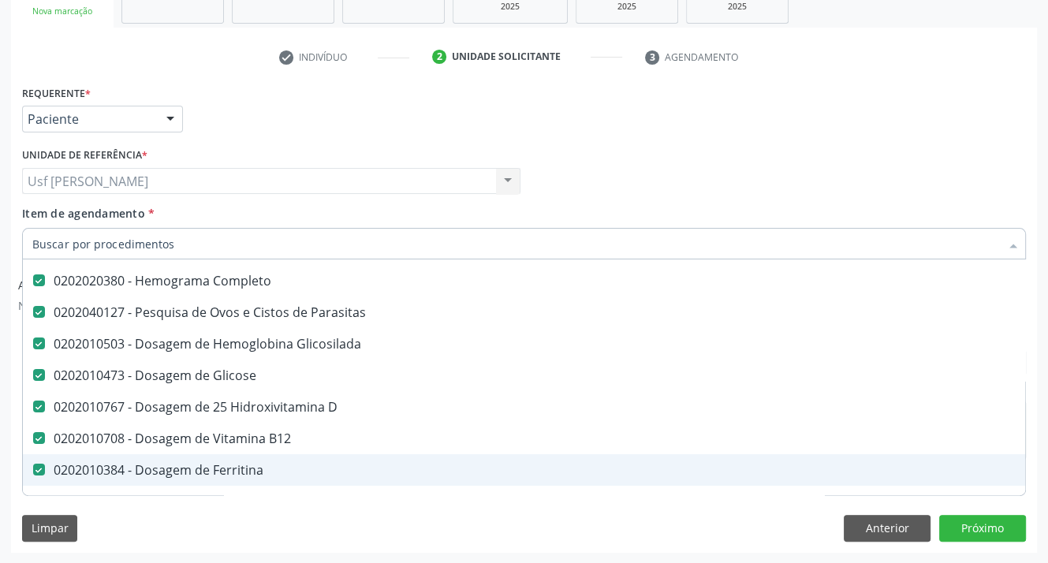
click at [33, 468] on Ferritina at bounding box center [39, 470] width 12 height 12
click at [33, 468] on Ferritina "checkbox" at bounding box center [28, 470] width 10 height 10
checkbox Ferritina "false"
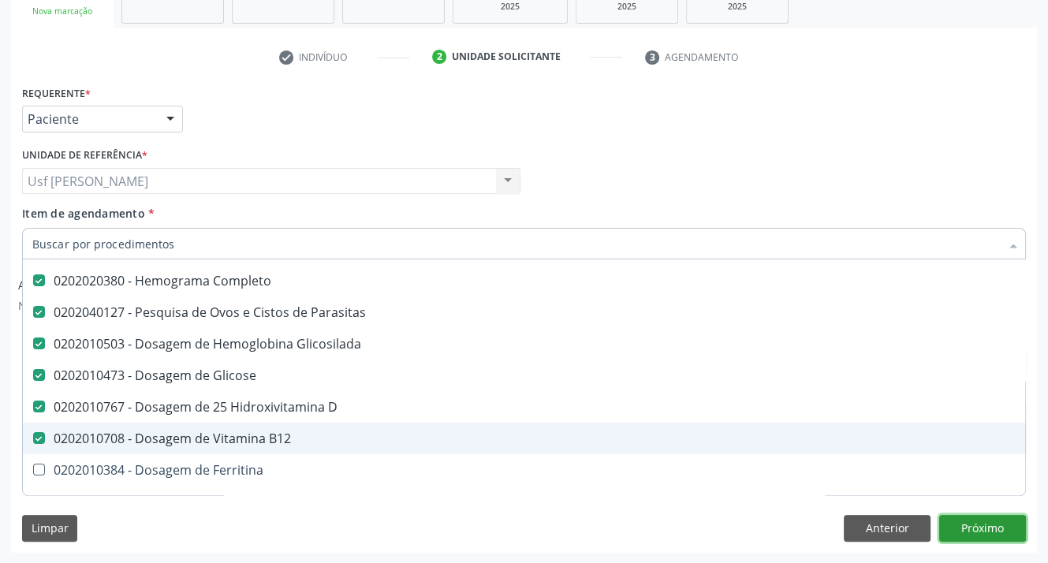
click at [975, 521] on button "Próximo" at bounding box center [982, 528] width 87 height 27
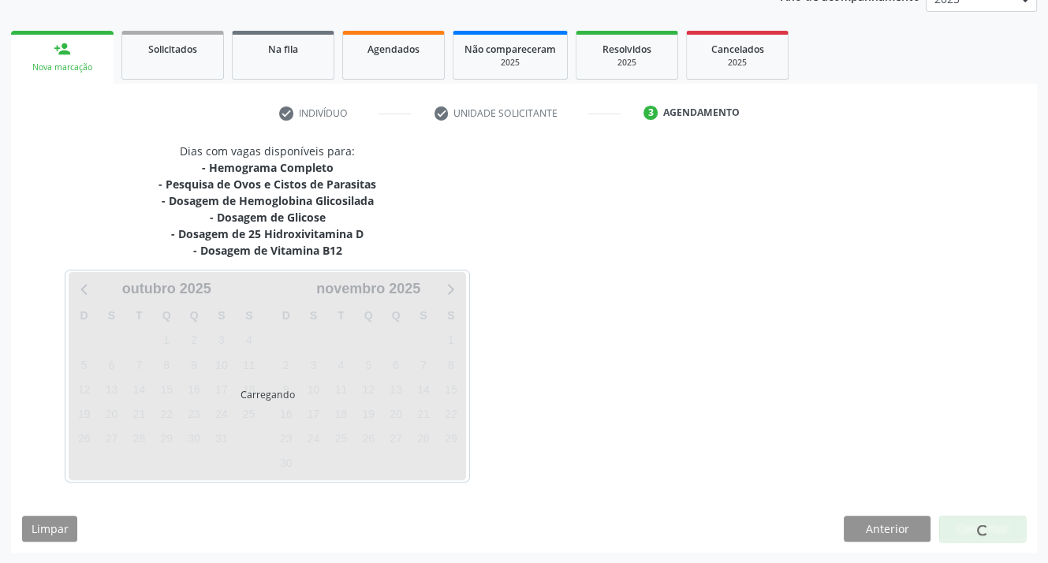
scroll to position [0, 0]
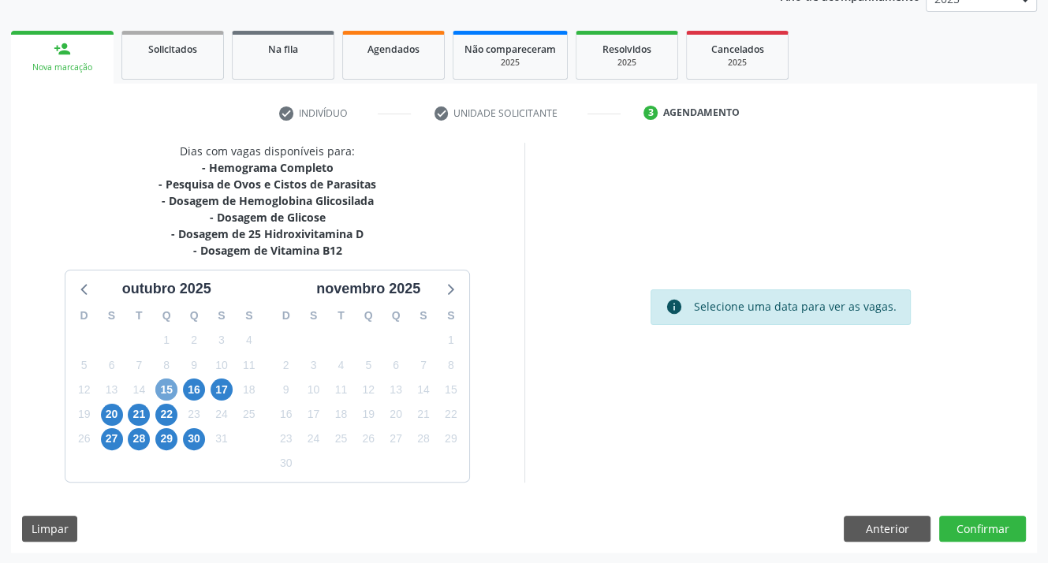
click at [164, 386] on span "15" at bounding box center [166, 390] width 22 height 22
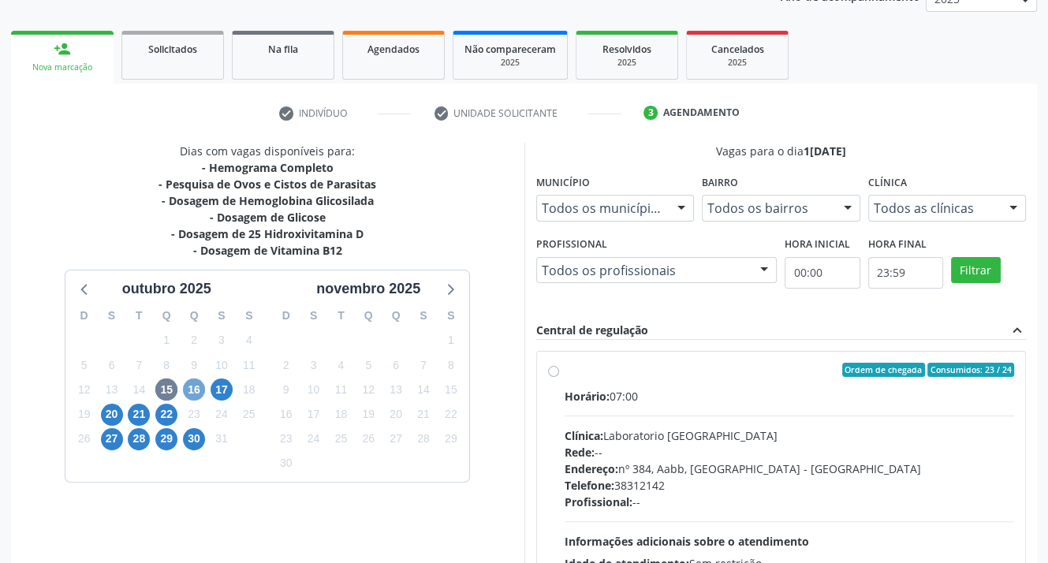
click at [191, 384] on span "16" at bounding box center [194, 390] width 22 height 22
click at [216, 389] on span "17" at bounding box center [222, 390] width 22 height 22
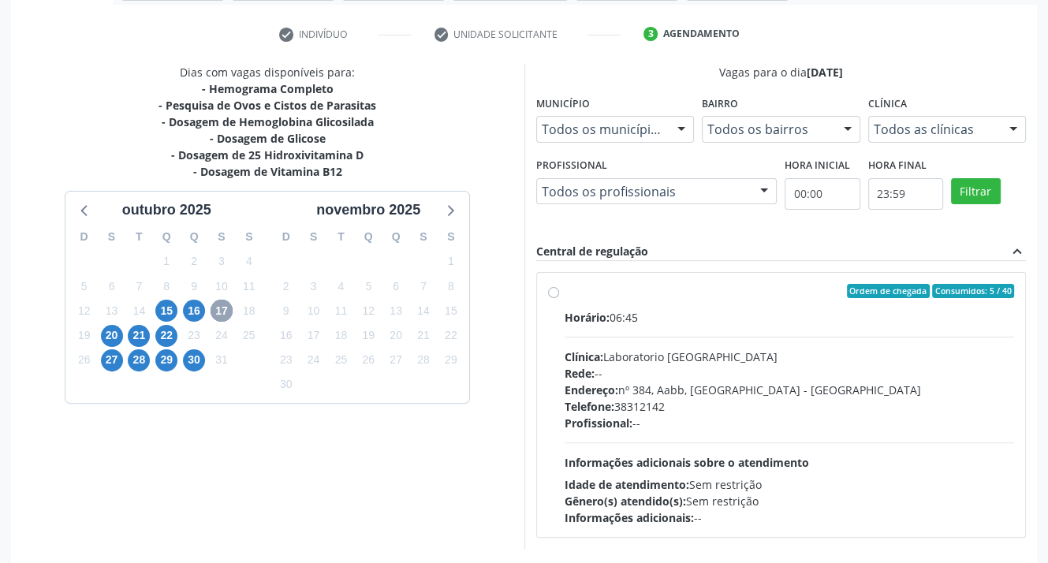
scroll to position [350, 0]
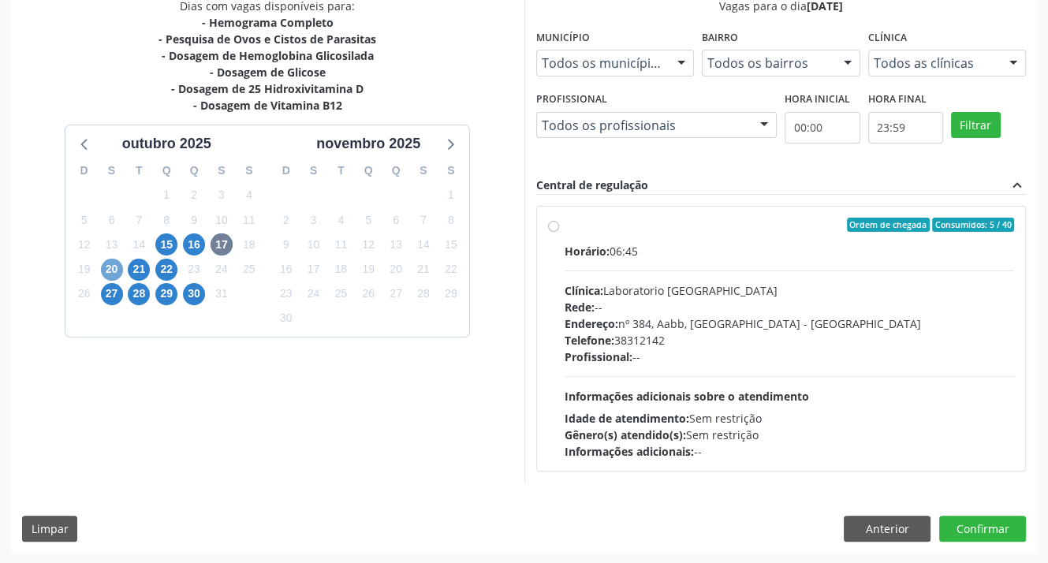
click at [118, 269] on span "20" at bounding box center [112, 270] width 22 height 22
click at [137, 268] on span "21" at bounding box center [139, 270] width 22 height 22
click at [159, 246] on span "15" at bounding box center [166, 244] width 22 height 22
click at [196, 244] on span "16" at bounding box center [194, 244] width 22 height 22
click at [170, 269] on span "22" at bounding box center [166, 270] width 22 height 22
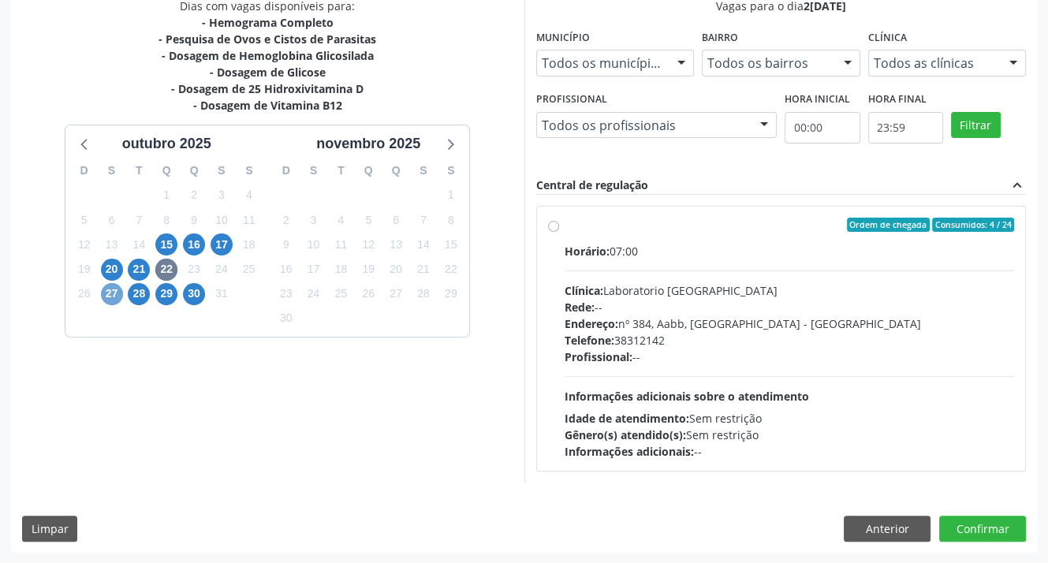
click at [108, 294] on span "27" at bounding box center [112, 294] width 22 height 22
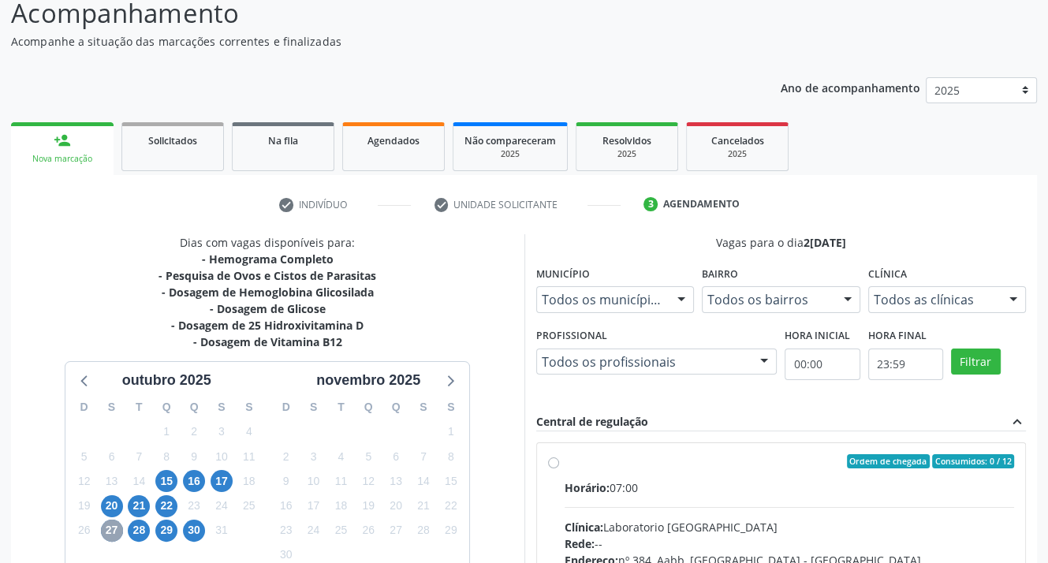
scroll to position [192, 0]
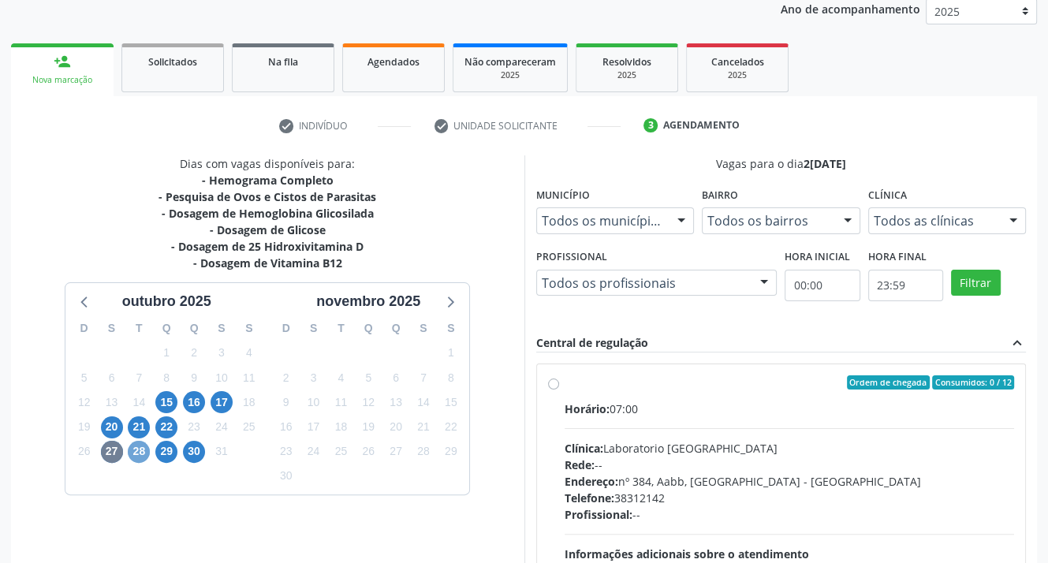
click at [139, 447] on span "28" at bounding box center [139, 452] width 22 height 22
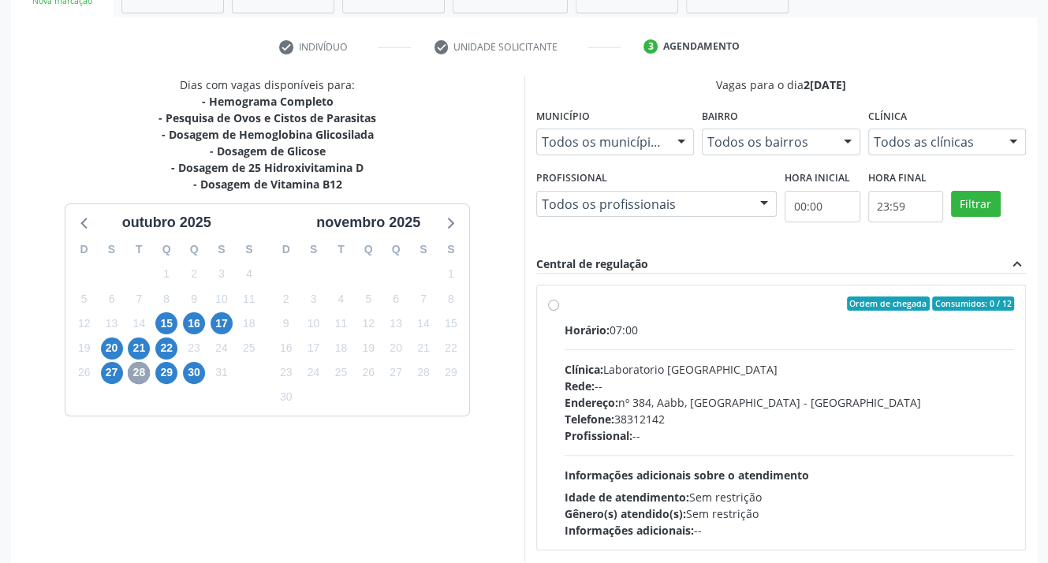
scroll to position [350, 0]
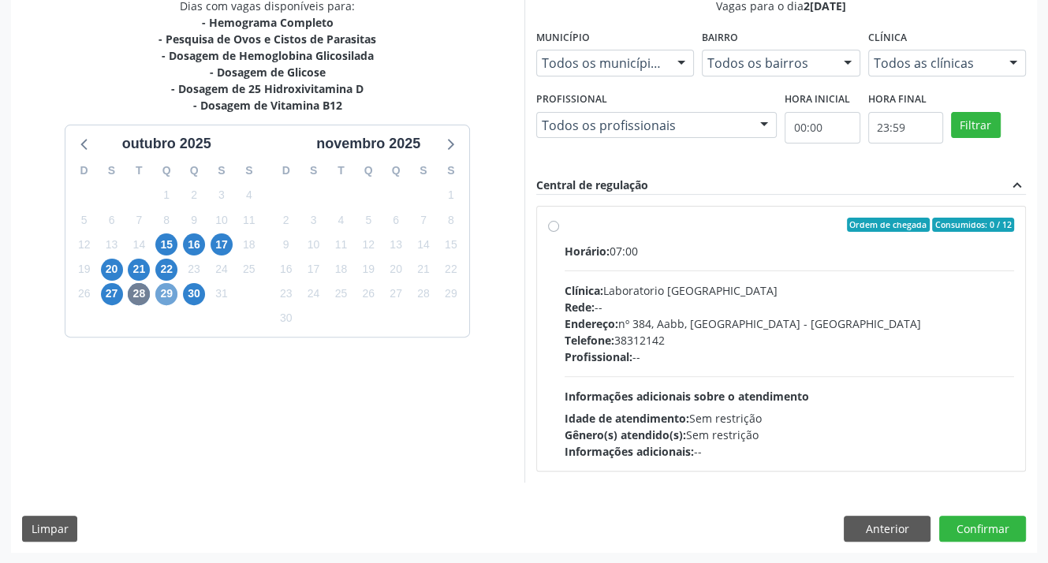
click at [160, 302] on span "29" at bounding box center [166, 294] width 22 height 22
click at [163, 239] on span "15" at bounding box center [166, 244] width 22 height 22
click at [186, 244] on span "16" at bounding box center [194, 244] width 22 height 22
click at [220, 244] on span "17" at bounding box center [222, 244] width 22 height 22
click at [107, 270] on span "20" at bounding box center [112, 270] width 22 height 22
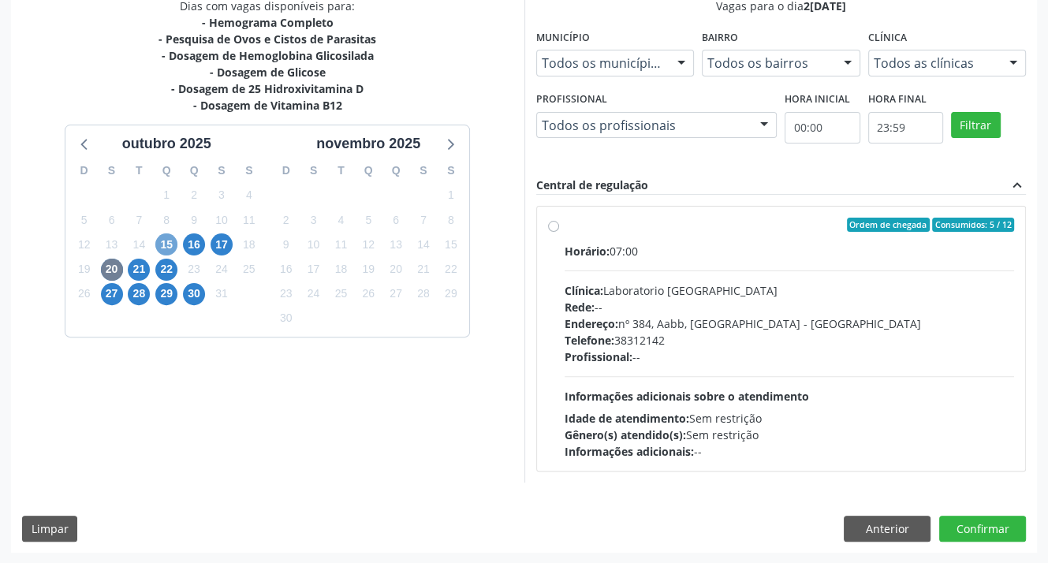
click at [168, 244] on span "15" at bounding box center [166, 244] width 22 height 22
click at [565, 228] on label "Ordem de chegada Consumidos: 23 / 24 Horário: 07:00 Clínica: Laboratorio [GEOGR…" at bounding box center [790, 339] width 450 height 242
click at [553, 228] on input "Ordem de chegada Consumidos: 23 / 24 Horário: 07:00 Clínica: Laboratorio [GEOGR…" at bounding box center [553, 225] width 11 height 14
radio input "true"
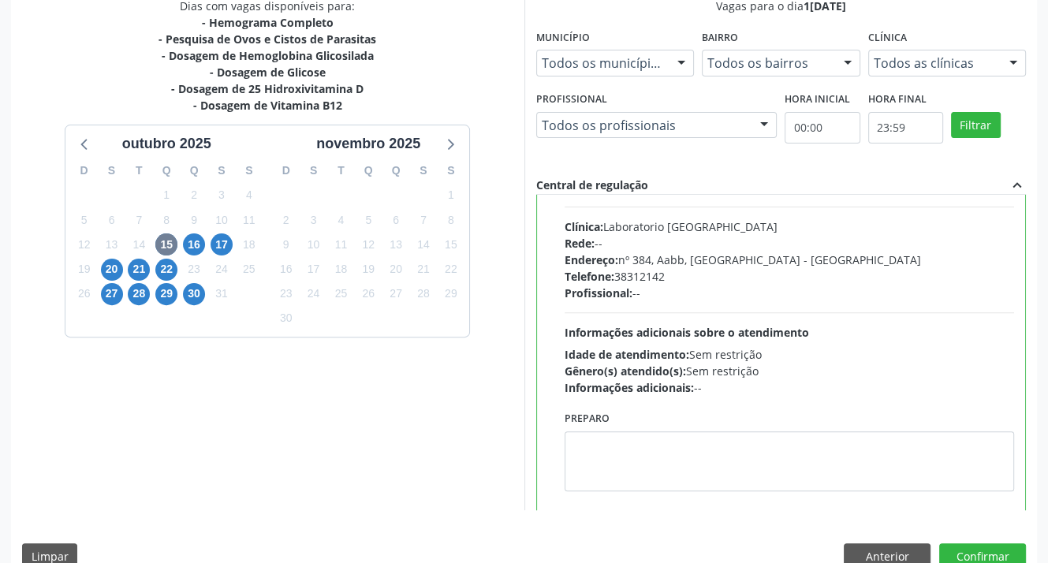
scroll to position [77, 0]
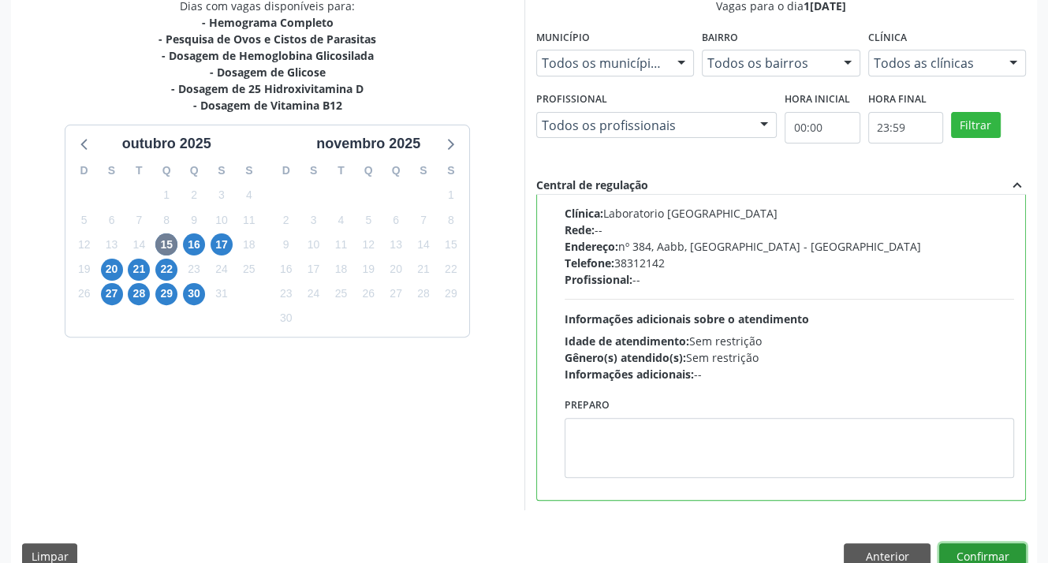
click at [972, 555] on button "Confirmar" at bounding box center [982, 556] width 87 height 27
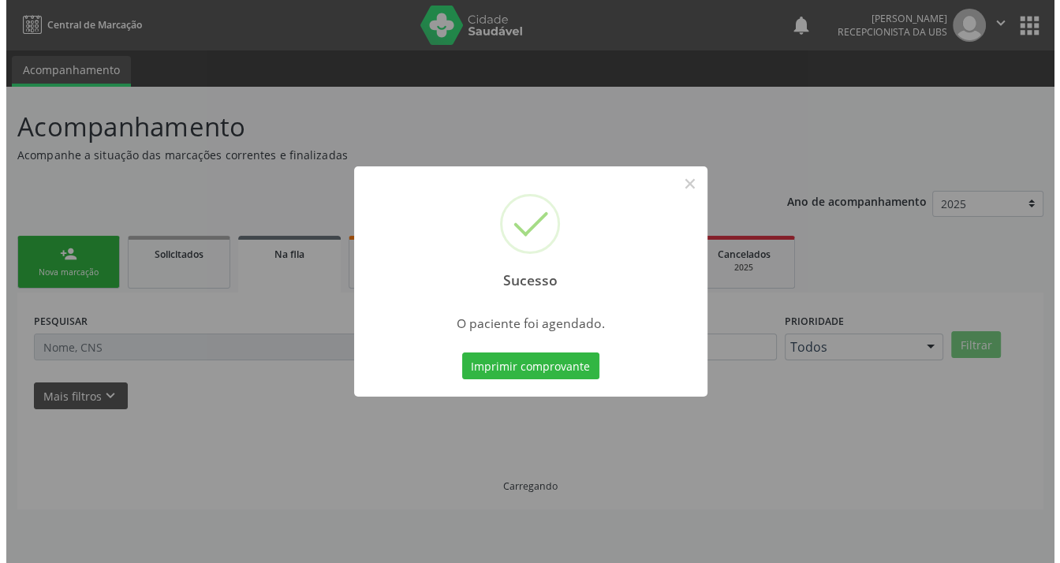
scroll to position [0, 0]
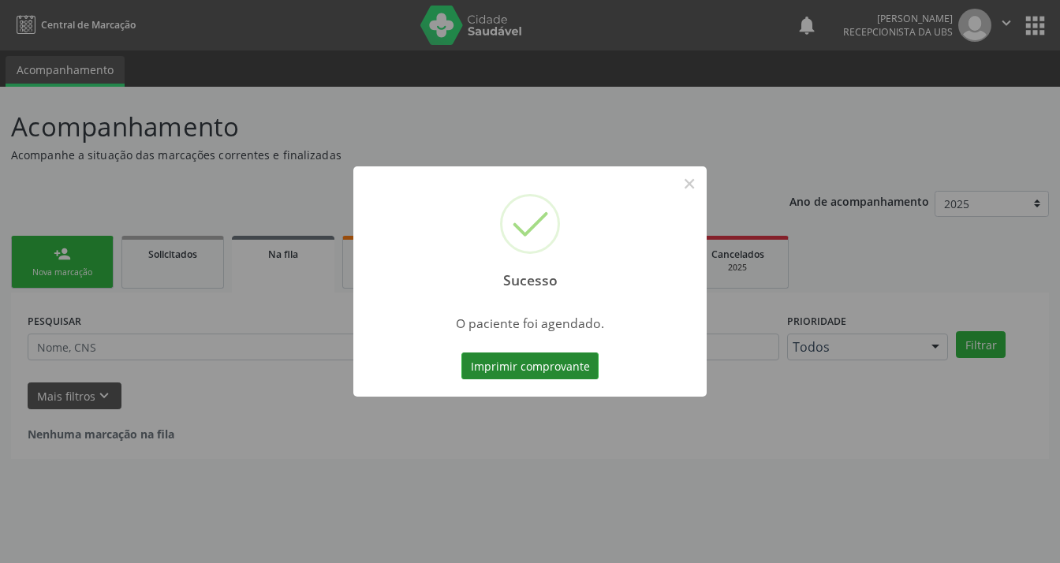
click at [532, 361] on button "Imprimir comprovante" at bounding box center [529, 366] width 137 height 27
